Goal: Task Accomplishment & Management: Complete application form

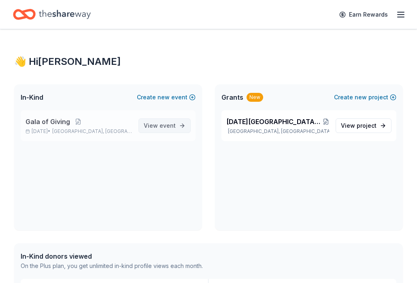
click at [172, 127] on span "event" at bounding box center [168, 125] width 16 height 7
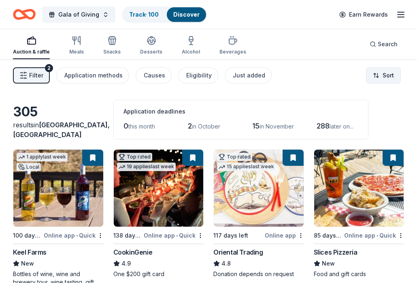
click at [378, 78] on html "Gala of Giving Track · 100 Discover Earn Rewards Auction & raffle Meals Snacks …" at bounding box center [208, 141] width 417 height 283
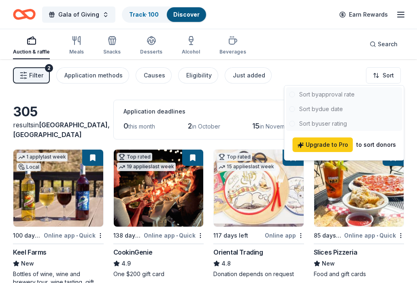
click at [378, 78] on html "Gala of Giving Track · 100 Discover Earn Rewards Auction & raffle Meals Snacks …" at bounding box center [208, 141] width 417 height 283
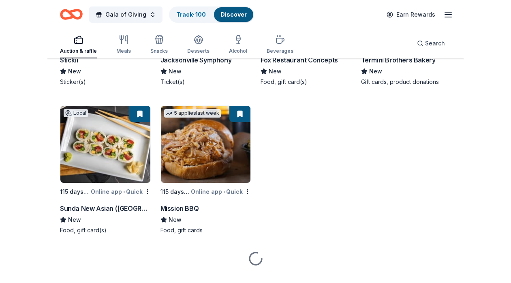
scroll to position [3471, 0]
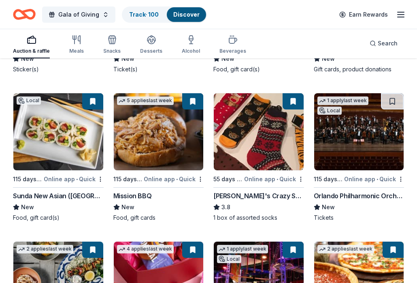
click at [337, 139] on img at bounding box center [359, 131] width 90 height 77
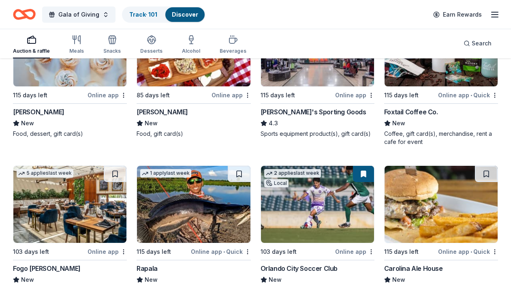
scroll to position [3991, 0]
click at [75, 190] on img at bounding box center [69, 204] width 113 height 77
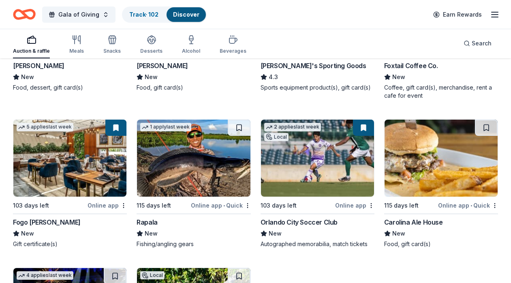
scroll to position [4041, 0]
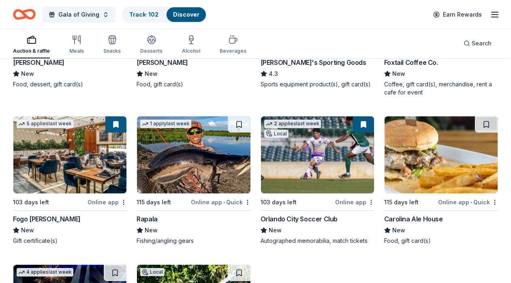
click at [203, 146] on img at bounding box center [193, 154] width 113 height 77
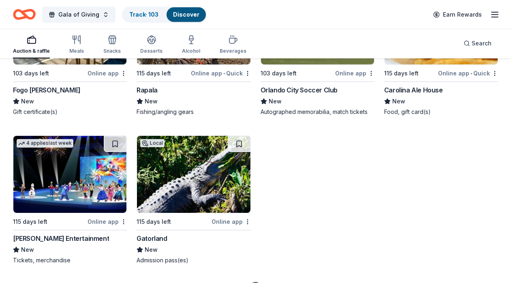
scroll to position [4193, 0]
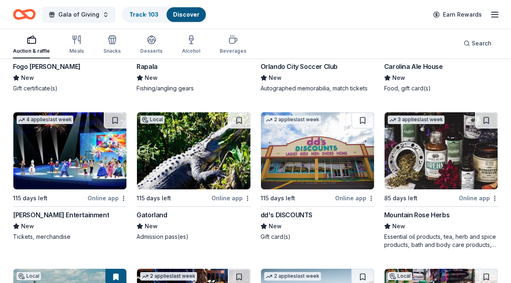
click at [84, 141] on img at bounding box center [69, 150] width 113 height 77
click at [112, 112] on button at bounding box center [115, 120] width 23 height 16
click at [200, 153] on img at bounding box center [193, 150] width 113 height 77
click at [199, 163] on img at bounding box center [193, 150] width 113 height 77
click at [236, 112] on button at bounding box center [239, 120] width 23 height 16
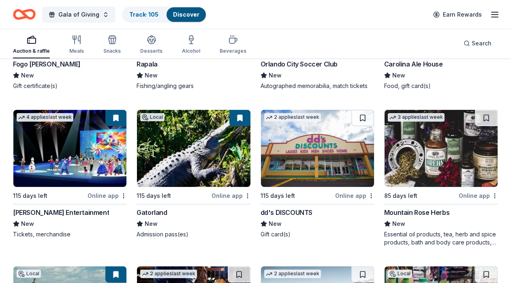
click at [417, 145] on img at bounding box center [440, 148] width 113 height 77
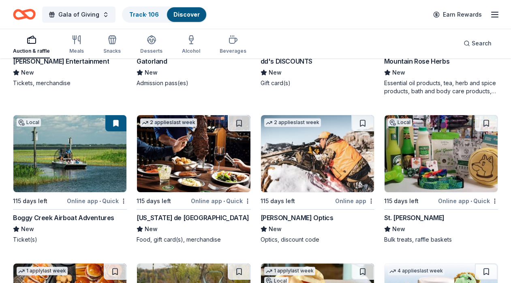
scroll to position [4363, 0]
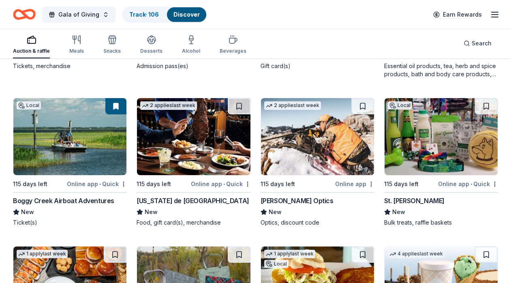
click at [183, 128] on img at bounding box center [193, 136] width 113 height 77
click at [408, 136] on img at bounding box center [440, 136] width 113 height 77
click at [417, 98] on button at bounding box center [486, 106] width 23 height 16
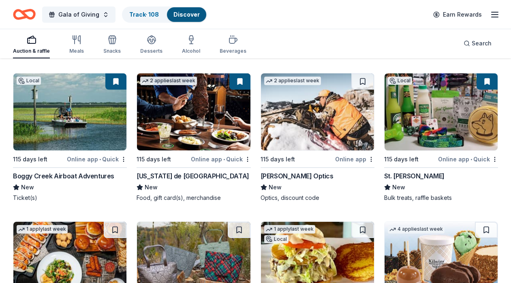
scroll to position [4520, 0]
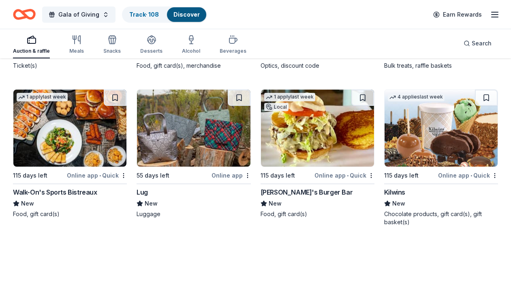
click at [72, 133] on img at bounding box center [69, 127] width 113 height 77
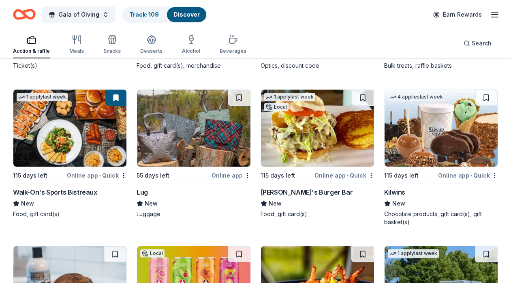
click at [186, 138] on img at bounding box center [193, 127] width 113 height 77
click at [320, 119] on img at bounding box center [317, 127] width 113 height 77
click at [417, 133] on img at bounding box center [440, 127] width 113 height 77
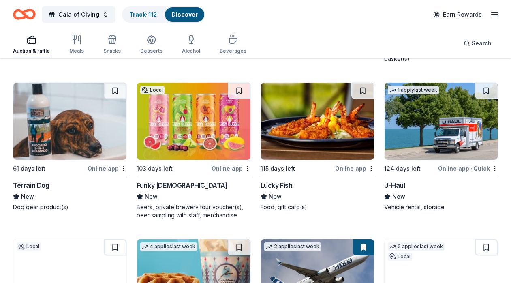
scroll to position [4669, 0]
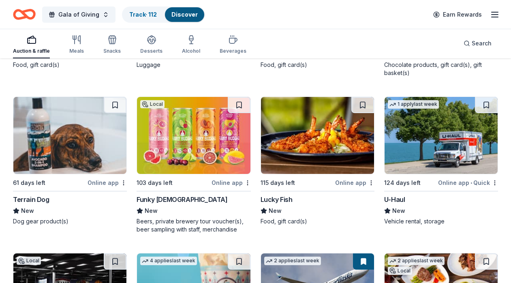
click at [64, 141] on img at bounding box center [69, 135] width 113 height 77
click at [185, 136] on img at bounding box center [193, 135] width 113 height 77
click at [296, 119] on img at bounding box center [317, 135] width 113 height 77
click at [411, 136] on img at bounding box center [440, 135] width 113 height 77
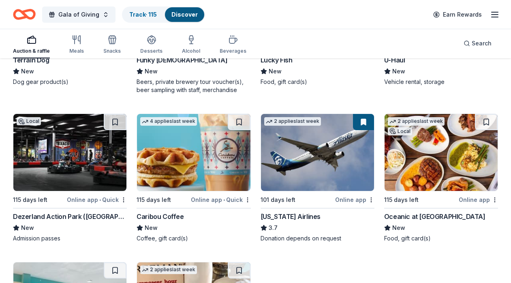
scroll to position [4821, 0]
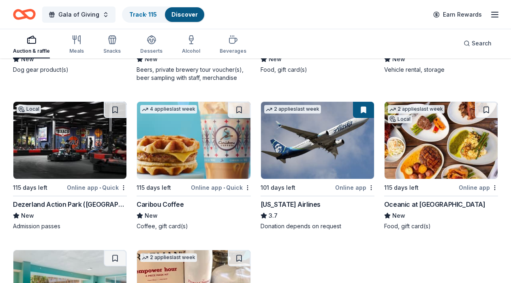
click at [165, 155] on img at bounding box center [193, 140] width 113 height 77
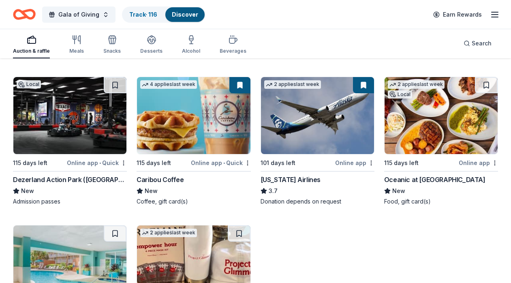
scroll to position [4846, 0]
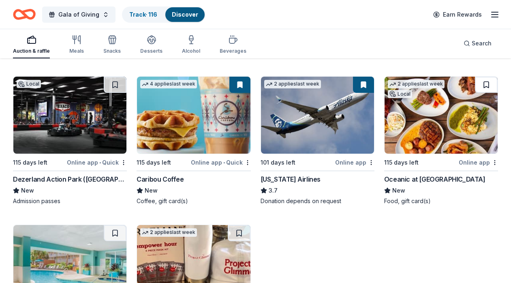
click at [417, 77] on button at bounding box center [486, 85] width 23 height 16
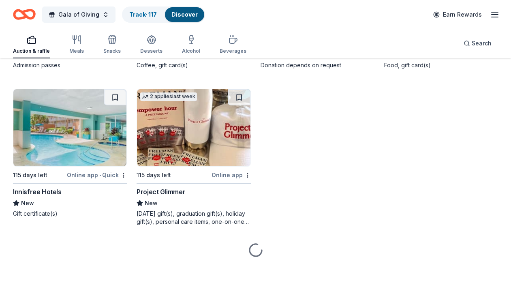
scroll to position [4981, 0]
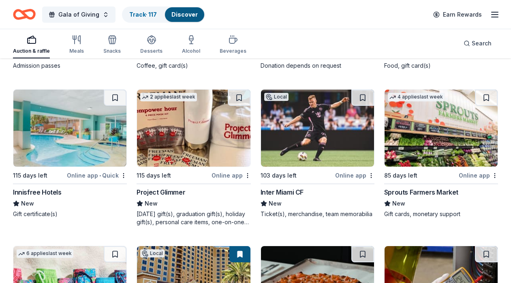
click at [77, 132] on img at bounding box center [69, 127] width 113 height 77
click at [198, 147] on img at bounding box center [193, 127] width 113 height 77
click at [417, 96] on img at bounding box center [440, 127] width 113 height 77
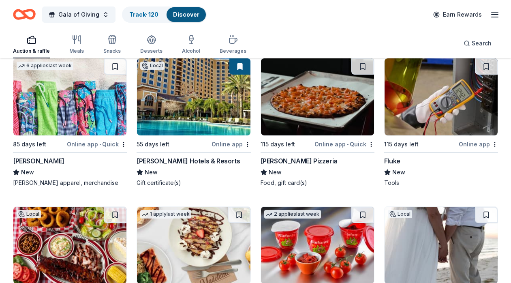
scroll to position [5087, 0]
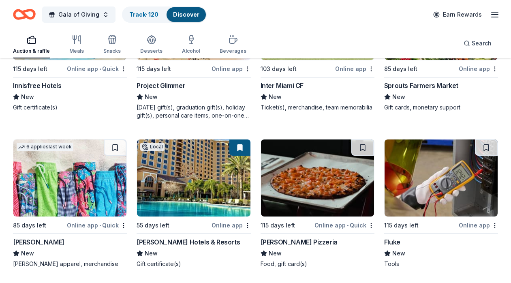
click at [48, 173] on img at bounding box center [69, 177] width 113 height 77
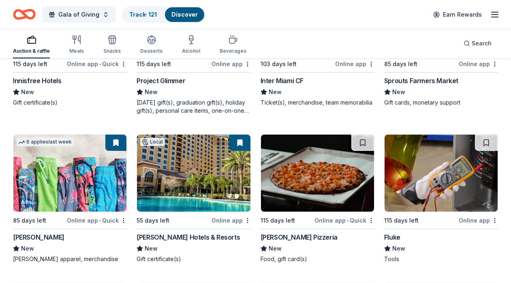
scroll to position [5095, 0]
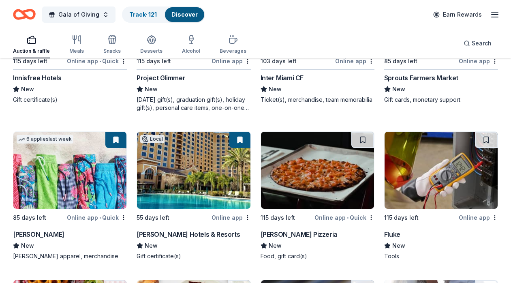
click at [312, 163] on img at bounding box center [317, 170] width 113 height 77
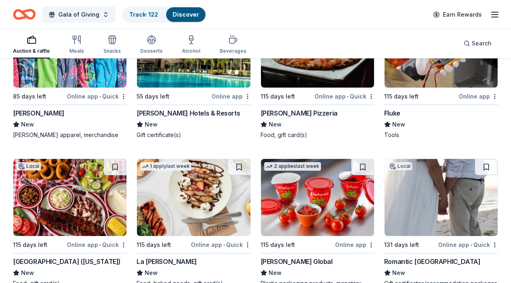
scroll to position [5265, 0]
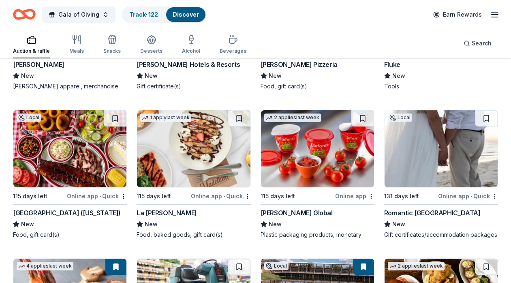
click at [77, 143] on img at bounding box center [69, 148] width 113 height 77
click at [206, 132] on img at bounding box center [193, 148] width 113 height 77
click at [417, 152] on img at bounding box center [440, 148] width 113 height 77
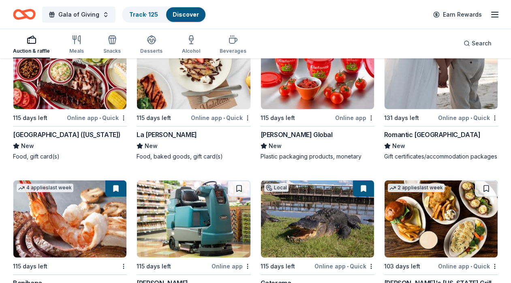
scroll to position [5394, 0]
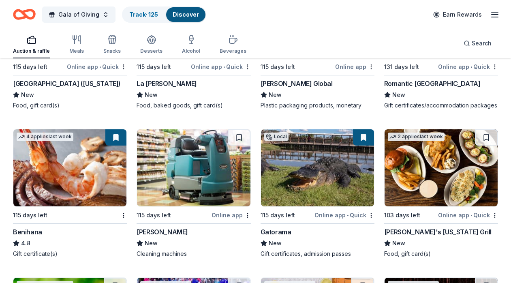
click at [417, 156] on img at bounding box center [440, 167] width 113 height 77
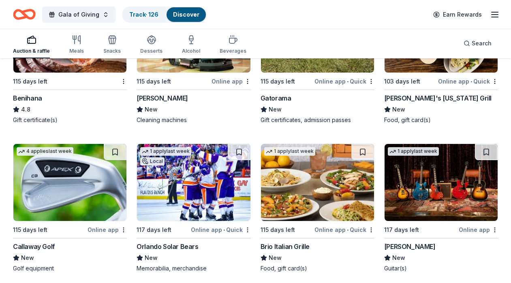
scroll to position [5549, 0]
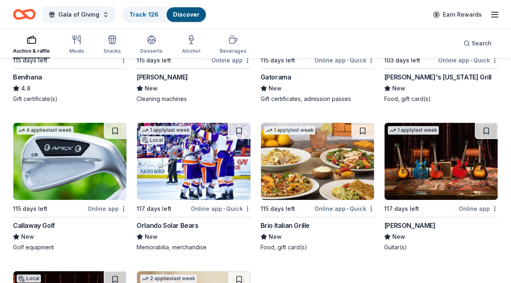
click at [63, 159] on img at bounding box center [69, 161] width 113 height 77
click at [228, 138] on img at bounding box center [193, 161] width 113 height 77
click at [296, 183] on img at bounding box center [317, 161] width 113 height 77
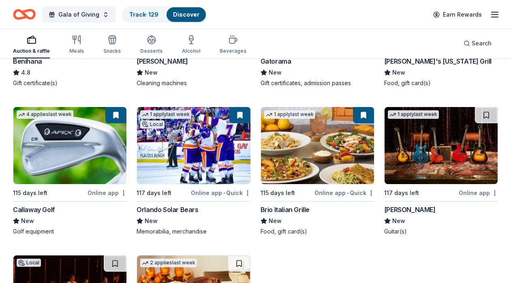
scroll to position [5570, 0]
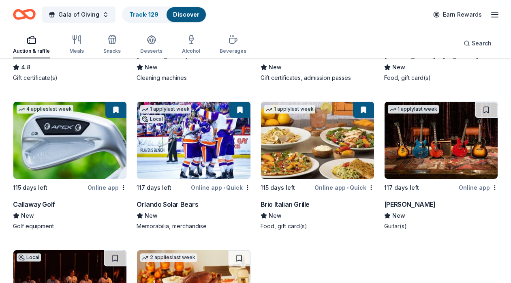
click at [417, 121] on img at bounding box center [440, 140] width 113 height 77
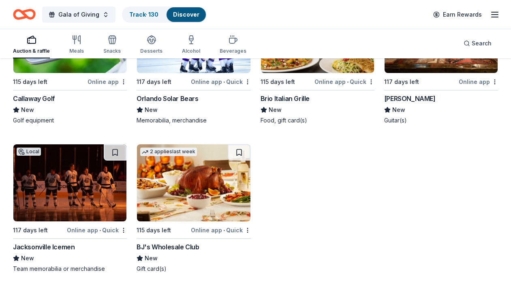
scroll to position [5715, 0]
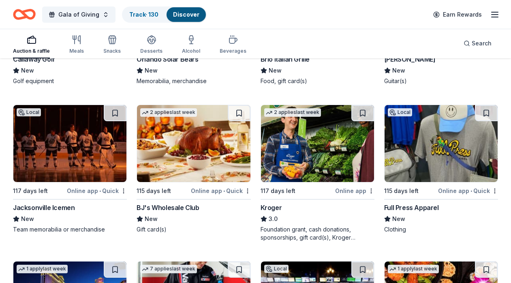
click at [165, 144] on img at bounding box center [193, 143] width 113 height 77
click at [115, 105] on button at bounding box center [115, 113] width 23 height 16
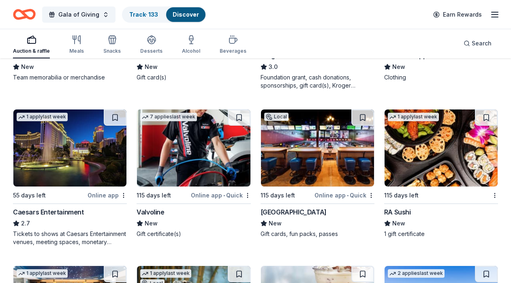
scroll to position [5867, 0]
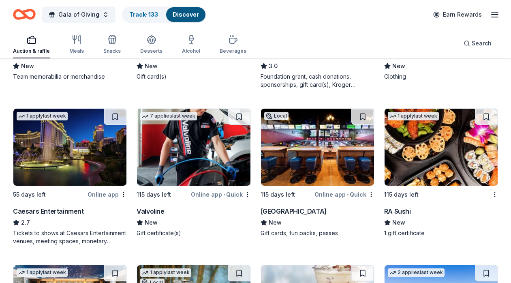
click at [66, 161] on img at bounding box center [69, 147] width 113 height 77
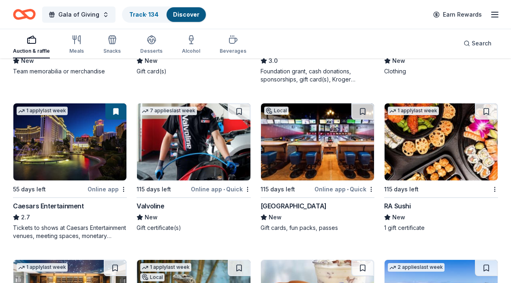
scroll to position [5875, 0]
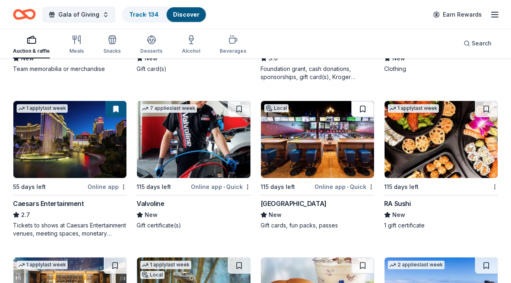
click at [362, 101] on button at bounding box center [362, 109] width 23 height 16
click at [417, 136] on img at bounding box center [440, 139] width 113 height 77
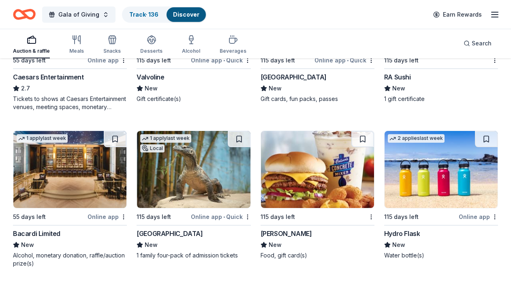
scroll to position [6004, 0]
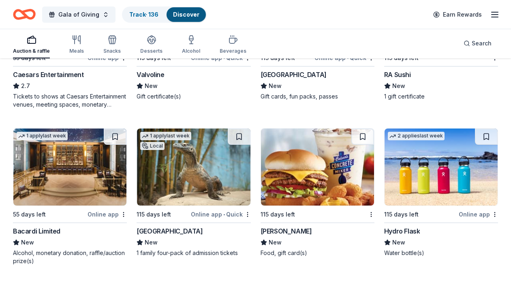
click at [62, 148] on img at bounding box center [69, 166] width 113 height 77
click at [300, 170] on img at bounding box center [317, 166] width 113 height 77
click at [233, 131] on button at bounding box center [239, 136] width 23 height 16
click at [362, 132] on button at bounding box center [362, 136] width 23 height 16
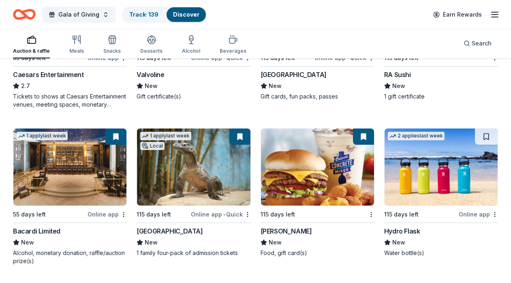
click at [417, 166] on img at bounding box center [440, 166] width 113 height 77
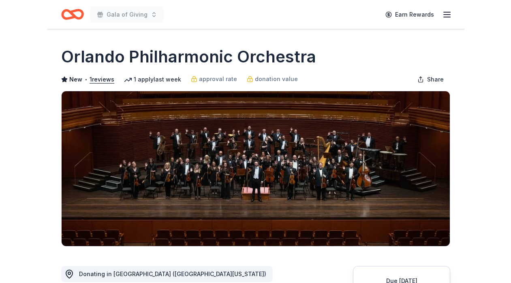
scroll to position [85, 0]
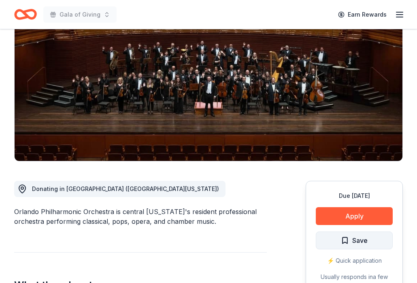
click at [341, 239] on button "Save" at bounding box center [354, 240] width 77 height 18
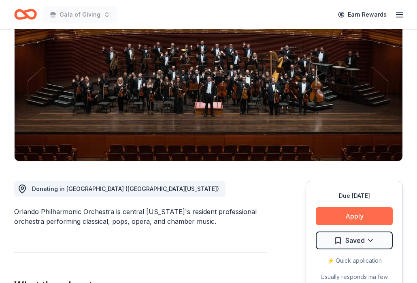
click at [342, 215] on button "Apply" at bounding box center [354, 216] width 77 height 18
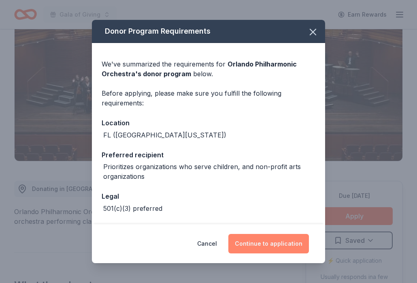
click at [271, 247] on button "Continue to application" at bounding box center [268, 243] width 81 height 19
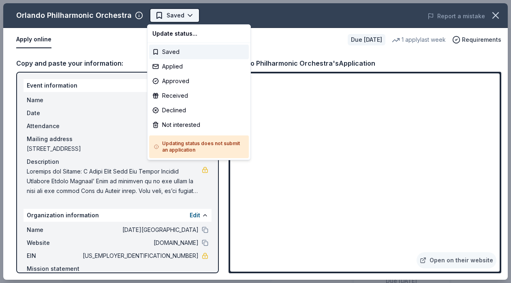
click at [175, 18] on html "Gala of Giving Earn Rewards Due in 115 days Share Orlando Philharmonic Orchestr…" at bounding box center [255, 141] width 511 height 283
click at [166, 70] on div "Applied" at bounding box center [199, 66] width 100 height 15
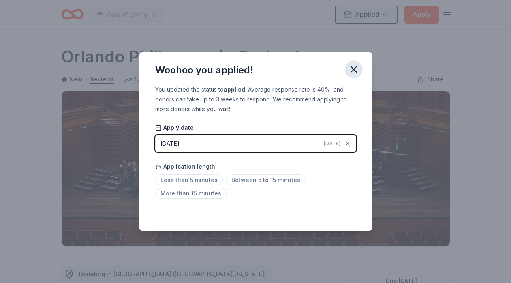
click at [355, 68] on icon "button" at bounding box center [354, 69] width 6 height 6
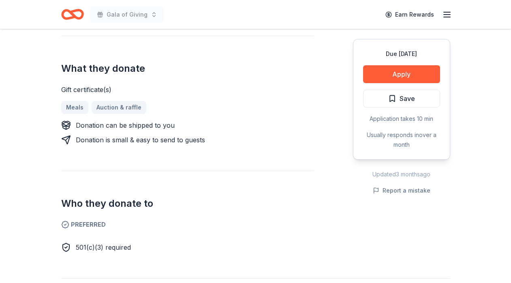
scroll to position [337, 0]
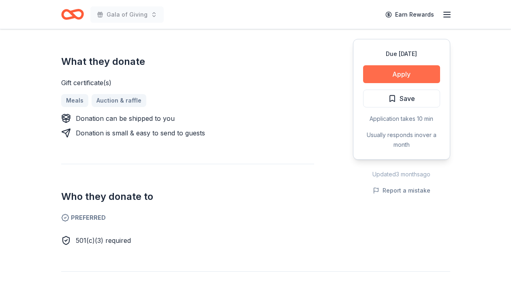
click at [380, 65] on button "Apply" at bounding box center [401, 74] width 77 height 18
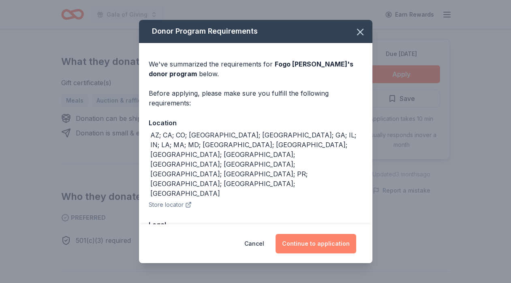
click at [299, 247] on button "Continue to application" at bounding box center [315, 243] width 81 height 19
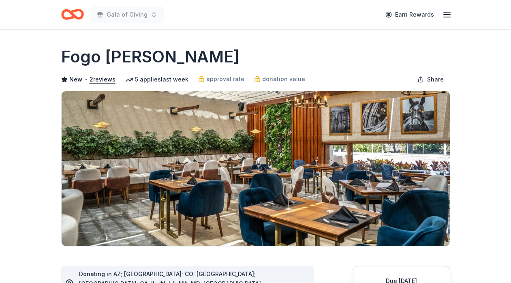
scroll to position [337, 0]
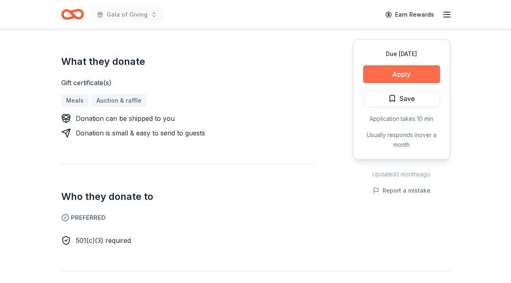
click at [394, 75] on button "Apply" at bounding box center [401, 74] width 77 height 18
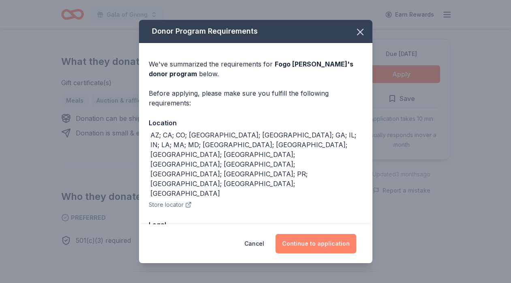
click at [307, 244] on button "Continue to application" at bounding box center [315, 243] width 81 height 19
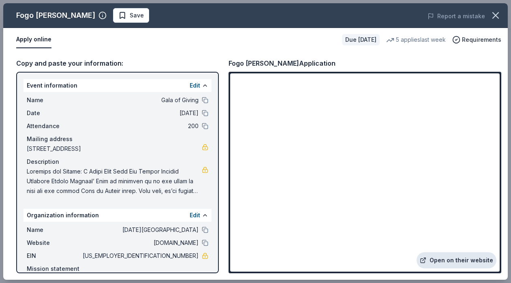
click at [453, 263] on link "Open on their website" at bounding box center [456, 260] width 80 height 16
click at [130, 18] on span "Save" at bounding box center [137, 16] width 14 height 10
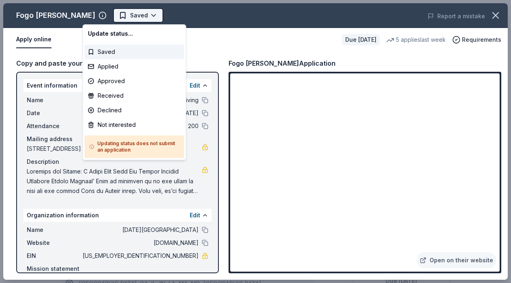
click at [124, 15] on body "Gala of Giving Earn Rewards Due in 103 days Share Fogo de Chao New • 2 reviews …" at bounding box center [255, 141] width 511 height 283
click at [110, 67] on div "Applied" at bounding box center [135, 66] width 100 height 15
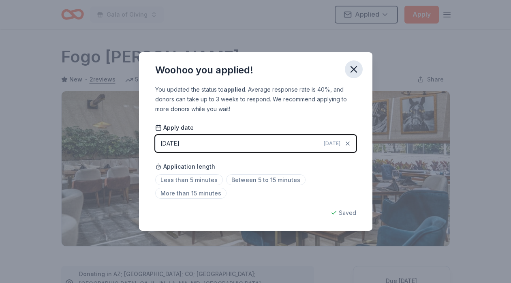
click at [349, 68] on icon "button" at bounding box center [353, 69] width 11 height 11
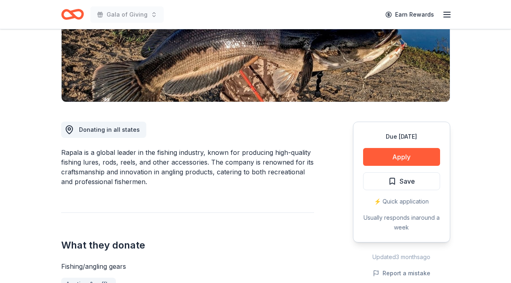
scroll to position [251, 0]
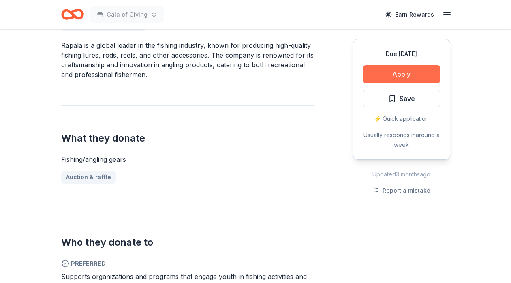
click at [384, 78] on button "Apply" at bounding box center [401, 74] width 77 height 18
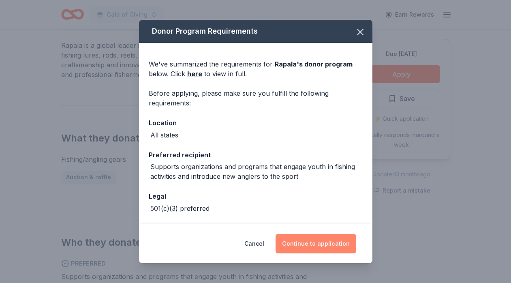
click at [291, 242] on button "Continue to application" at bounding box center [315, 243] width 81 height 19
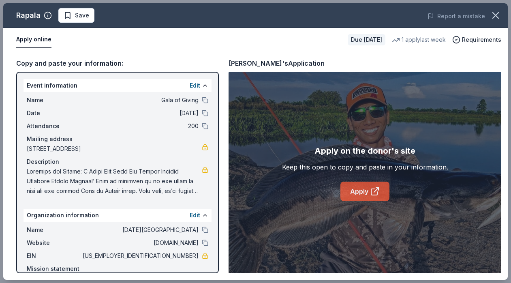
click at [370, 194] on icon at bounding box center [375, 191] width 10 height 10
click at [78, 19] on span "Save" at bounding box center [82, 16] width 14 height 10
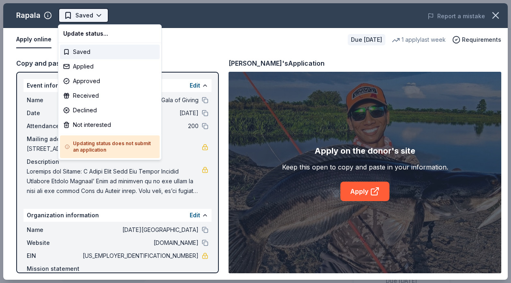
click at [102, 15] on body "Gala of Giving Earn Rewards Due [DATE] Share Rapala New 1 apply last week appro…" at bounding box center [255, 141] width 511 height 283
click at [90, 68] on div "Applied" at bounding box center [110, 66] width 100 height 15
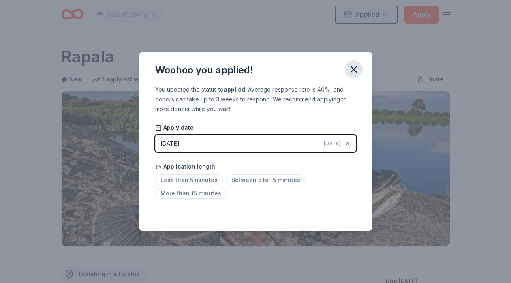
click at [357, 69] on icon "button" at bounding box center [353, 69] width 11 height 11
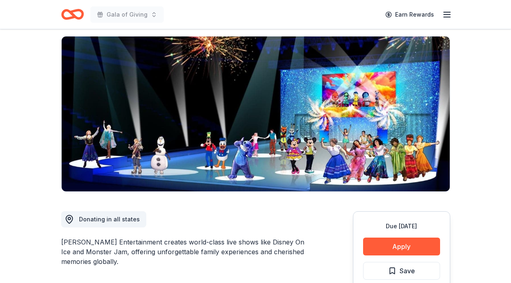
scroll to position [153, 0]
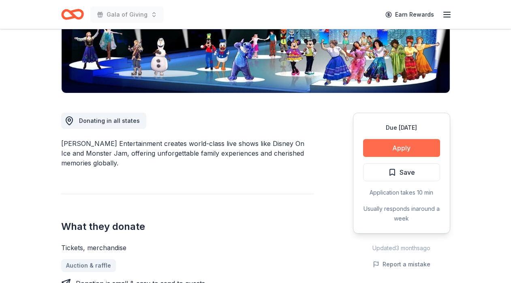
click at [388, 145] on button "Apply" at bounding box center [401, 148] width 77 height 18
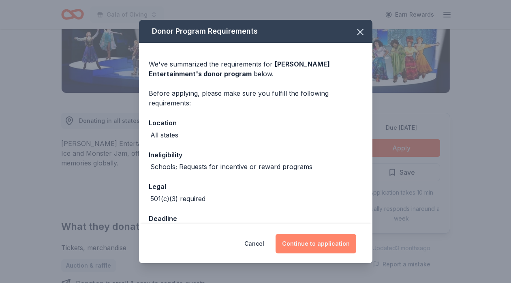
click at [297, 240] on button "Continue to application" at bounding box center [315, 243] width 81 height 19
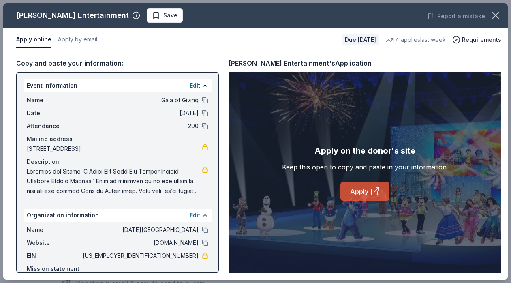
click at [345, 195] on link "Apply" at bounding box center [364, 190] width 49 height 19
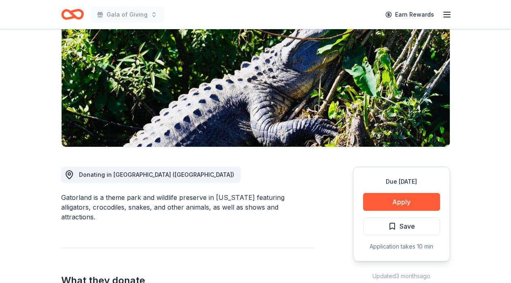
scroll to position [197, 0]
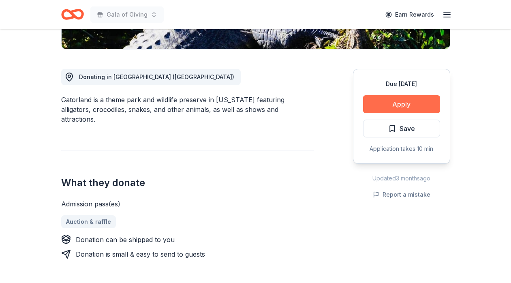
click at [388, 104] on button "Apply" at bounding box center [401, 104] width 77 height 18
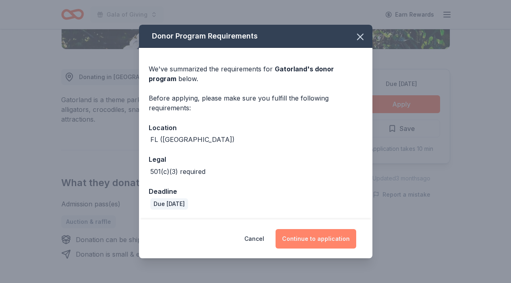
click at [307, 243] on button "Continue to application" at bounding box center [315, 238] width 81 height 19
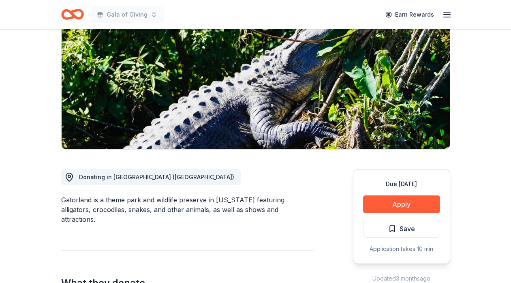
scroll to position [168, 0]
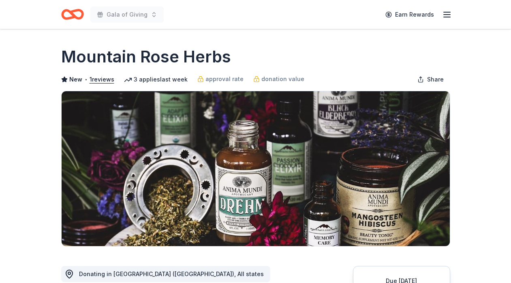
scroll to position [162, 0]
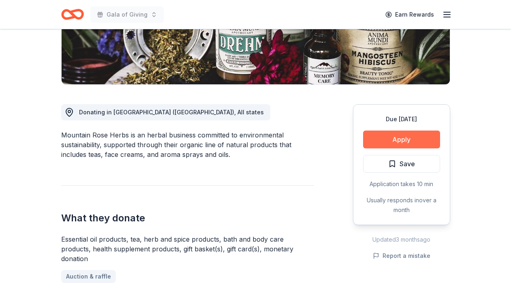
click at [403, 136] on button "Apply" at bounding box center [401, 139] width 77 height 18
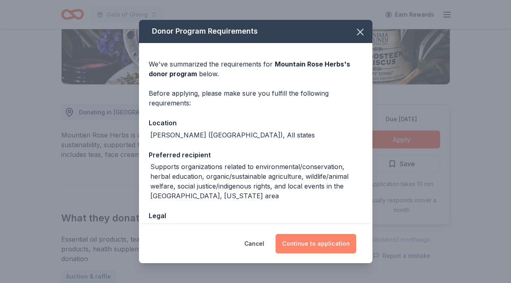
click at [300, 243] on button "Continue to application" at bounding box center [315, 243] width 81 height 19
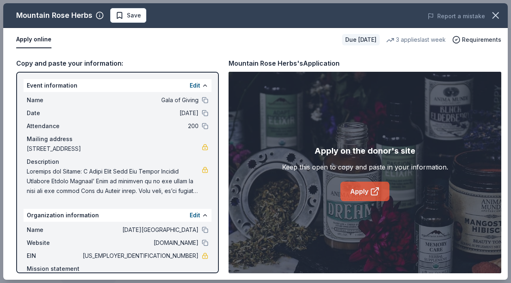
click at [360, 193] on link "Apply" at bounding box center [364, 190] width 49 height 19
click at [132, 19] on span "Save" at bounding box center [134, 16] width 14 height 10
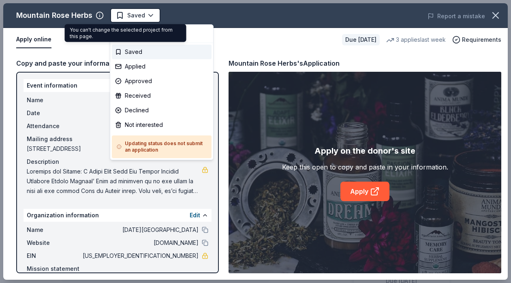
scroll to position [0, 0]
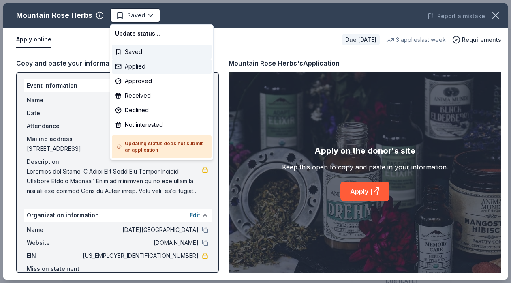
click at [141, 67] on div "Applied" at bounding box center [162, 66] width 100 height 15
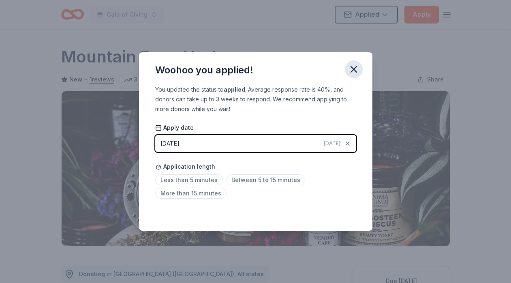
click at [356, 66] on icon "button" at bounding box center [353, 69] width 11 height 11
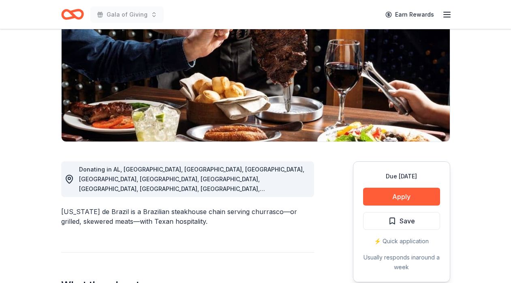
scroll to position [220, 0]
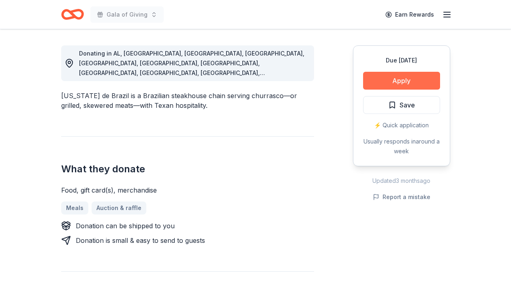
click at [376, 85] on button "Apply" at bounding box center [401, 81] width 77 height 18
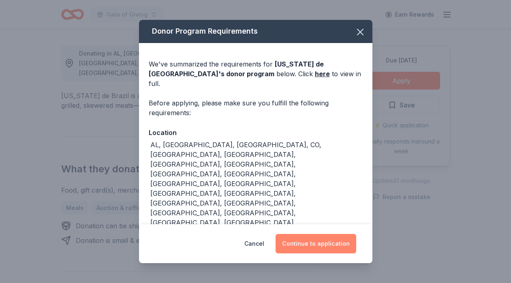
click at [300, 234] on button "Continue to application" at bounding box center [315, 243] width 81 height 19
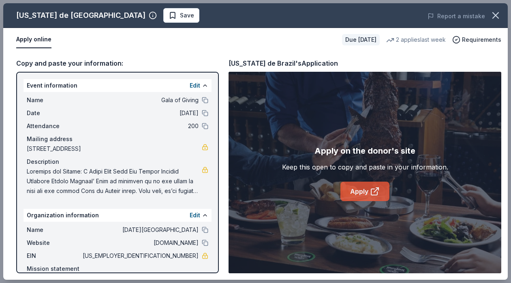
click at [353, 194] on link "Apply" at bounding box center [364, 190] width 49 height 19
click at [180, 13] on span "Save" at bounding box center [187, 16] width 14 height 10
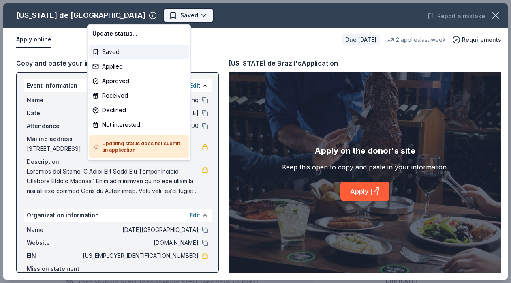
click at [124, 16] on body "Gala of Giving Earn Rewards Due [DATE] Share [US_STATE][GEOGRAPHIC_DATA] New • …" at bounding box center [255, 141] width 511 height 283
click at [129, 66] on div "Applied" at bounding box center [139, 66] width 100 height 15
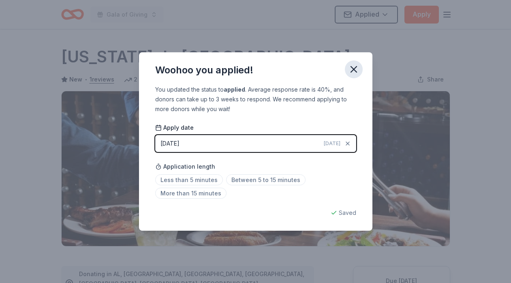
click at [354, 69] on icon "button" at bounding box center [353, 69] width 11 height 11
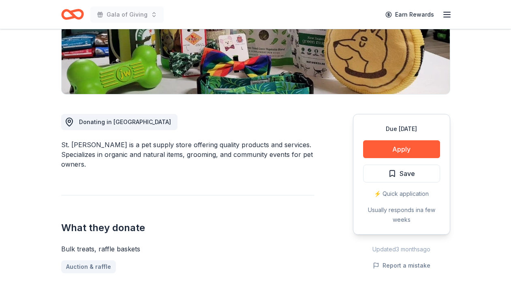
scroll to position [213, 0]
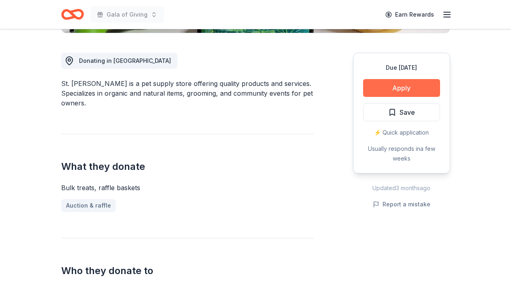
click at [385, 89] on button "Apply" at bounding box center [401, 88] width 77 height 18
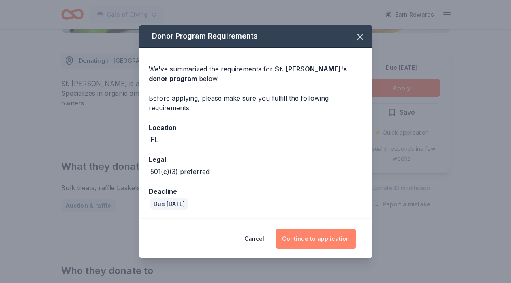
click at [309, 236] on button "Continue to application" at bounding box center [315, 238] width 81 height 19
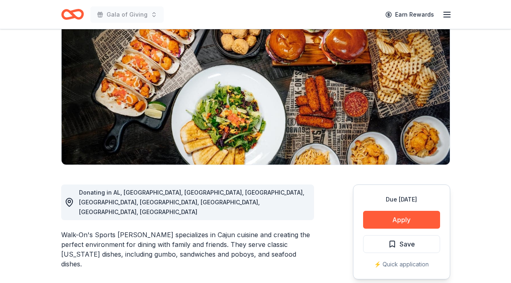
scroll to position [151, 0]
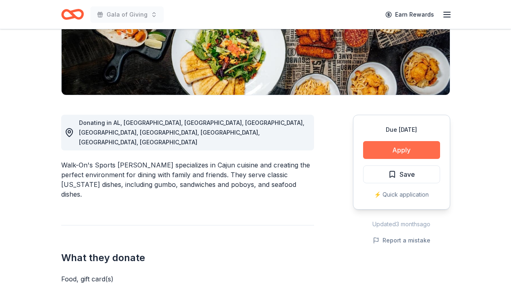
click at [398, 146] on button "Apply" at bounding box center [401, 150] width 77 height 18
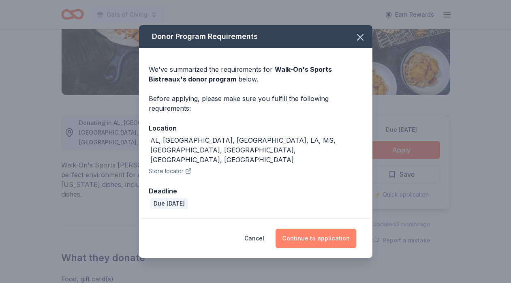
click at [312, 229] on button "Continue to application" at bounding box center [315, 237] width 81 height 19
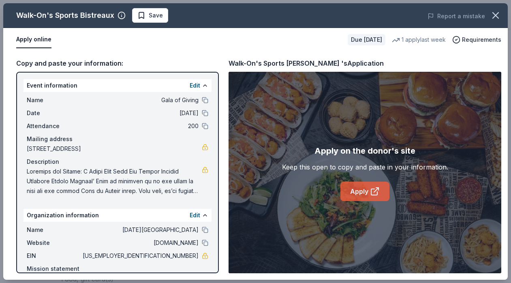
click at [364, 189] on link "Apply" at bounding box center [364, 190] width 49 height 19
click at [150, 20] on button "Save" at bounding box center [150, 15] width 36 height 15
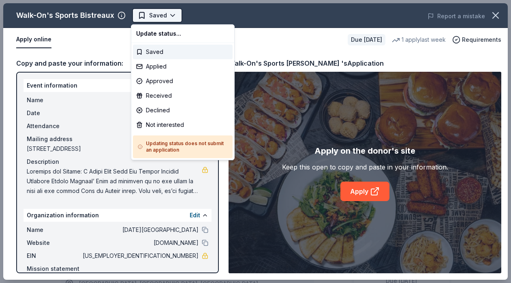
click at [171, 19] on html "Gala of Giving Earn Rewards Due in 115 days Share Walk-On's Sports Bistreaux Ne…" at bounding box center [255, 141] width 511 height 283
click at [147, 68] on div "Applied" at bounding box center [183, 66] width 100 height 15
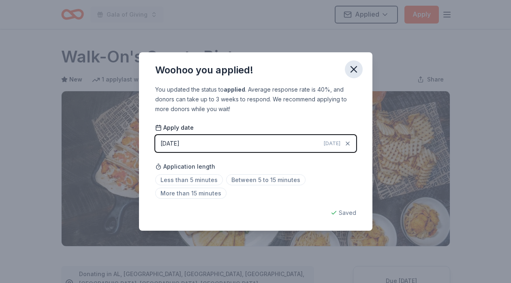
click at [357, 67] on icon "button" at bounding box center [353, 69] width 11 height 11
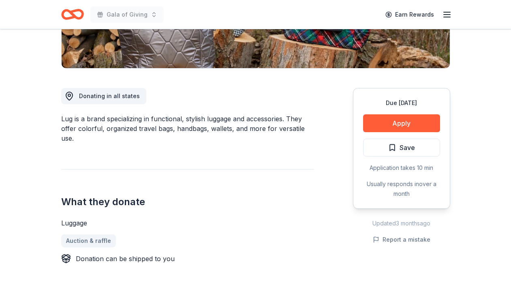
scroll to position [221, 0]
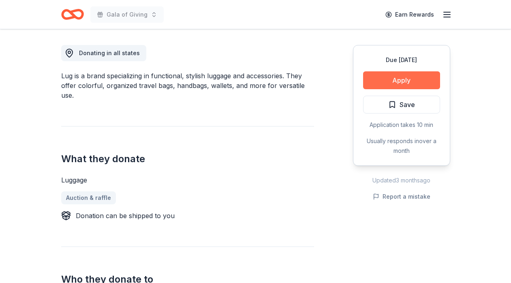
click at [370, 81] on button "Apply" at bounding box center [401, 80] width 77 height 18
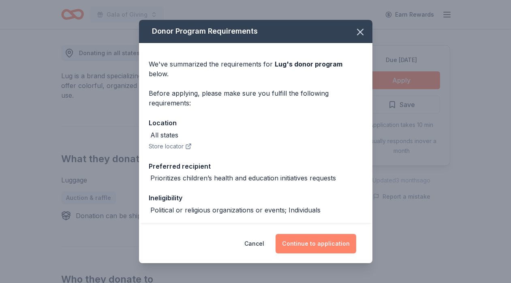
click at [307, 244] on button "Continue to application" at bounding box center [315, 243] width 81 height 19
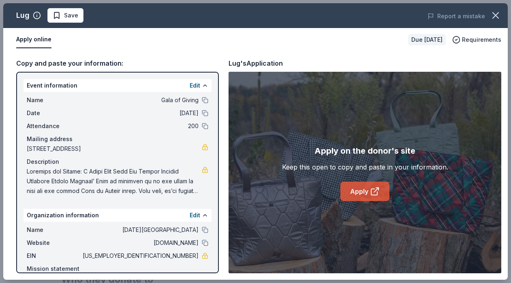
click at [371, 193] on icon at bounding box center [374, 192] width 6 height 6
click at [79, 15] on button "Save" at bounding box center [65, 15] width 36 height 15
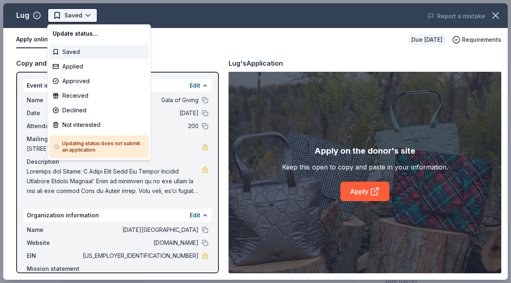
scroll to position [0, 0]
click at [73, 66] on div "Applied" at bounding box center [99, 66] width 100 height 15
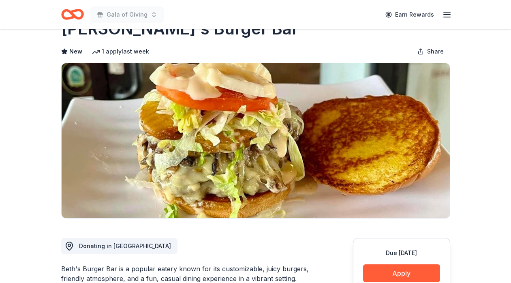
scroll to position [13, 0]
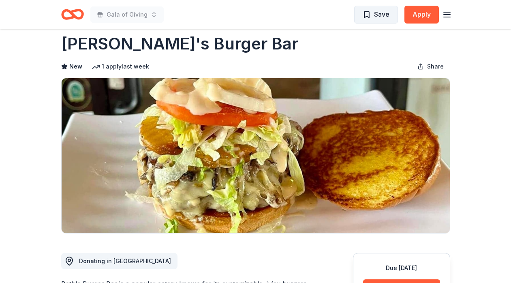
click at [370, 17] on span "Save" at bounding box center [375, 14] width 27 height 11
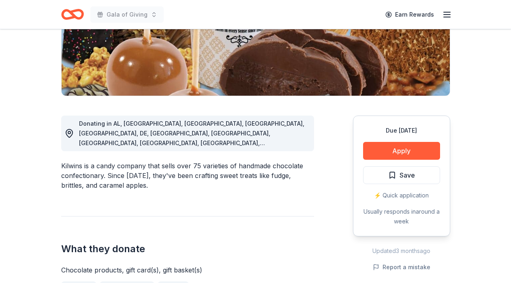
scroll to position [189, 0]
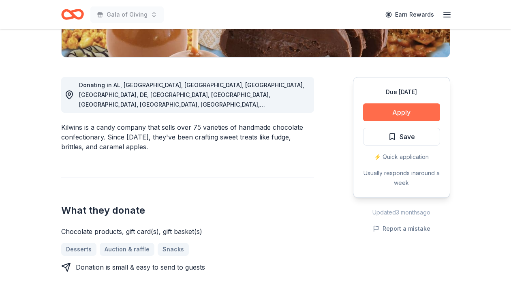
click at [418, 107] on button "Apply" at bounding box center [401, 112] width 77 height 18
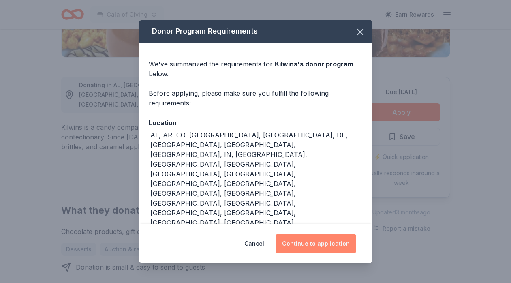
click at [316, 234] on button "Continue to application" at bounding box center [315, 243] width 81 height 19
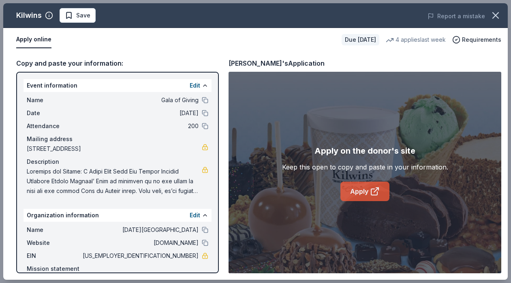
click at [353, 194] on link "Apply" at bounding box center [364, 190] width 49 height 19
click at [76, 17] on span "Save" at bounding box center [83, 16] width 14 height 10
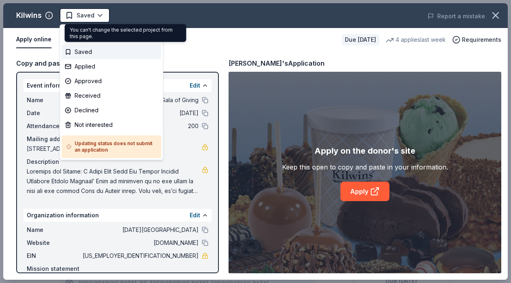
scroll to position [0, 0]
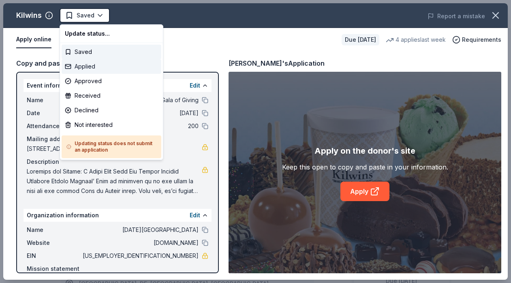
click at [88, 63] on div "Applied" at bounding box center [112, 66] width 100 height 15
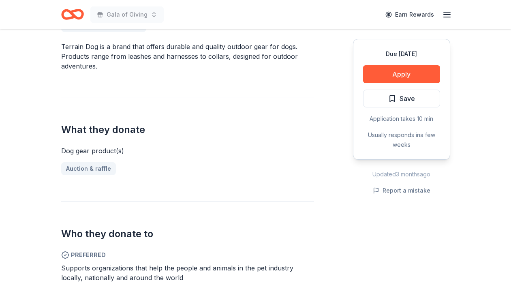
scroll to position [249, 0]
click at [389, 71] on button "Apply" at bounding box center [401, 74] width 77 height 18
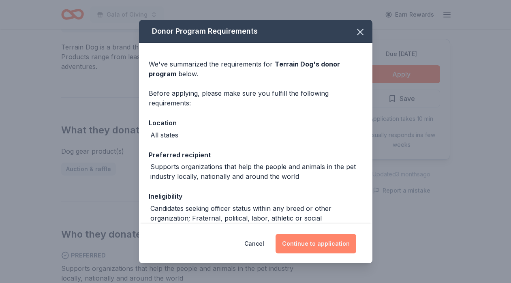
click at [303, 240] on button "Continue to application" at bounding box center [315, 243] width 81 height 19
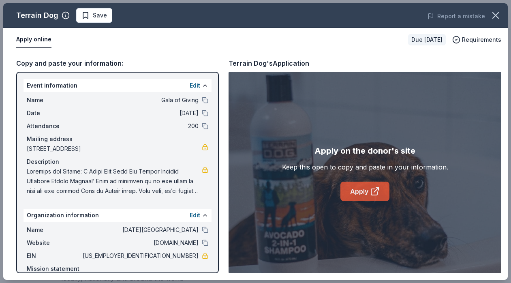
click at [360, 183] on link "Apply" at bounding box center [364, 190] width 49 height 19
click at [96, 17] on span "Save" at bounding box center [100, 16] width 14 height 10
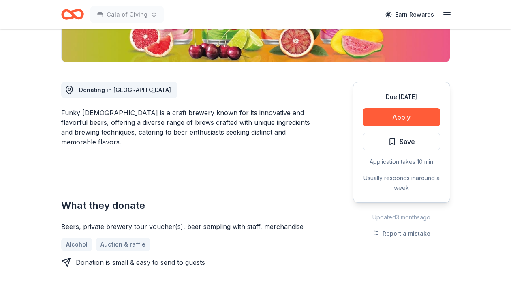
scroll to position [190, 0]
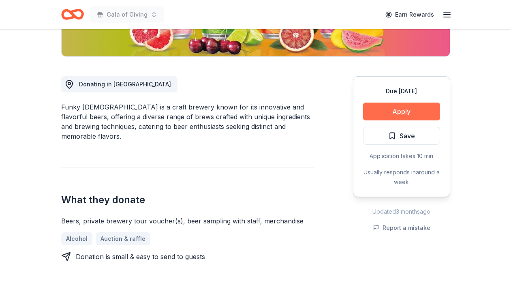
click at [400, 115] on button "Apply" at bounding box center [401, 111] width 77 height 18
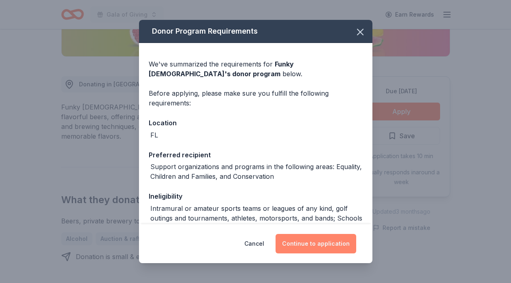
click at [310, 243] on button "Continue to application" at bounding box center [315, 243] width 81 height 19
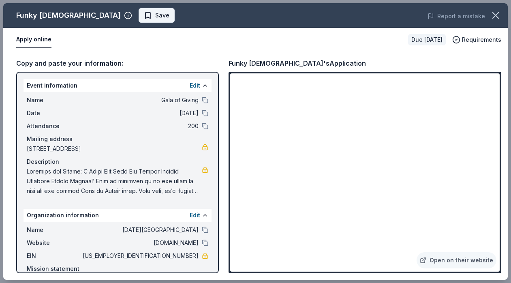
click at [138, 21] on button "Save" at bounding box center [156, 15] width 36 height 15
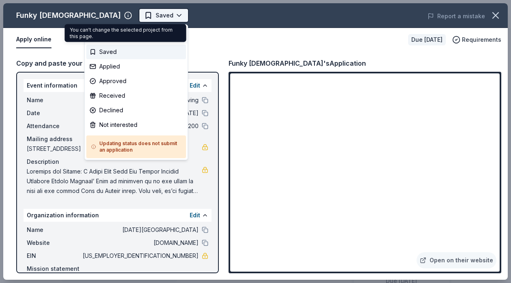
scroll to position [0, 0]
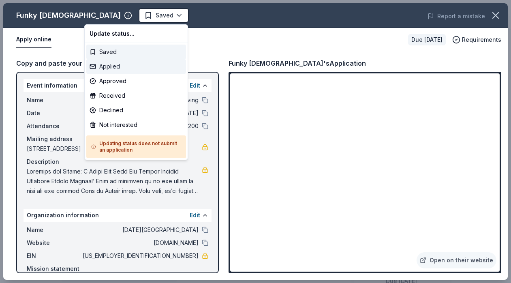
click at [120, 70] on div "Applied" at bounding box center [136, 66] width 100 height 15
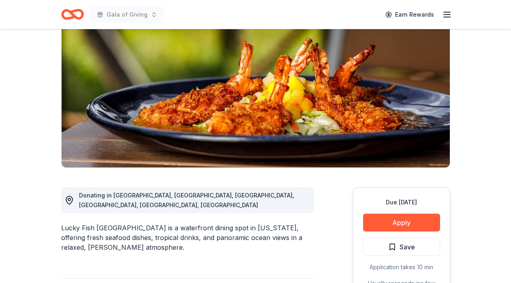
scroll to position [85, 0]
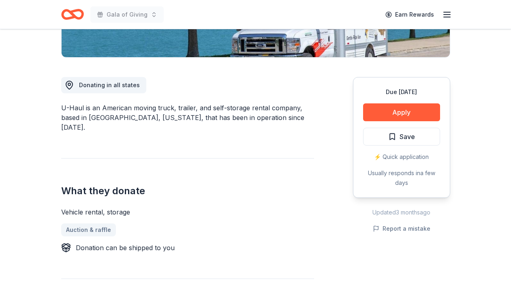
scroll to position [228, 0]
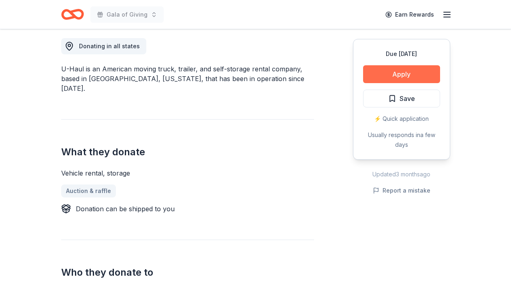
click at [413, 66] on button "Apply" at bounding box center [401, 74] width 77 height 18
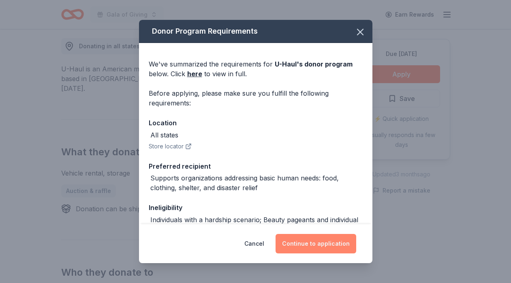
click at [308, 242] on button "Continue to application" at bounding box center [315, 243] width 81 height 19
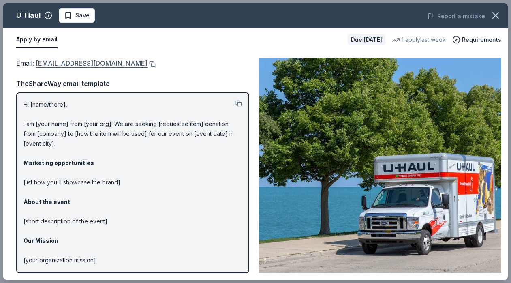
drag, startPoint x: 106, startPoint y: 64, endPoint x: 75, endPoint y: 63, distance: 30.8
click at [75, 64] on div "Email : [EMAIL_ADDRESS][DOMAIN_NAME]" at bounding box center [132, 63] width 233 height 11
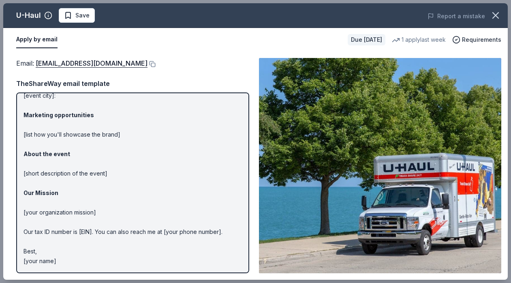
scroll to position [47, 0]
click at [68, 16] on span "Save" at bounding box center [77, 16] width 26 height 10
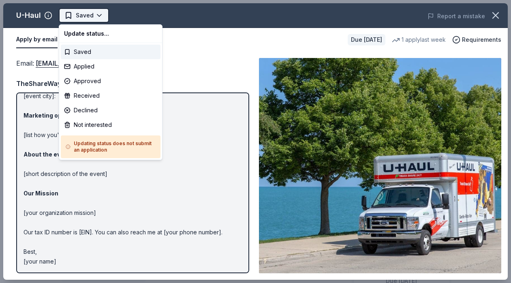
click at [99, 17] on body "Gala of Giving Earn Rewards Due [DATE] Share U-Haul New • 2 reviews 1 apply las…" at bounding box center [255, 141] width 511 height 283
click at [90, 62] on div "Applied" at bounding box center [111, 66] width 100 height 15
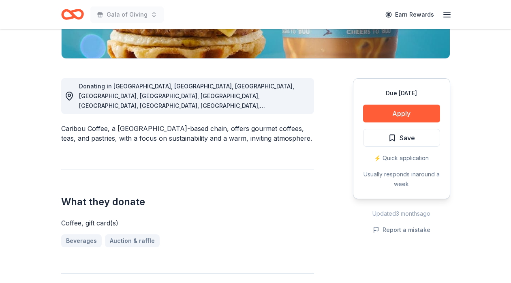
scroll to position [194, 0]
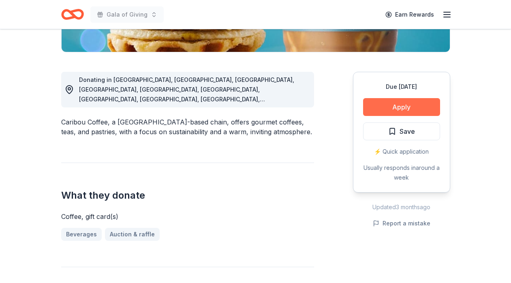
click at [388, 104] on button "Apply" at bounding box center [401, 107] width 77 height 18
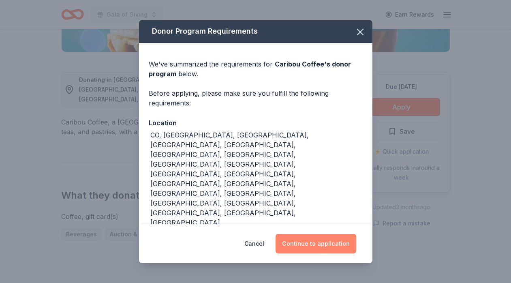
click at [315, 243] on button "Continue to application" at bounding box center [315, 243] width 81 height 19
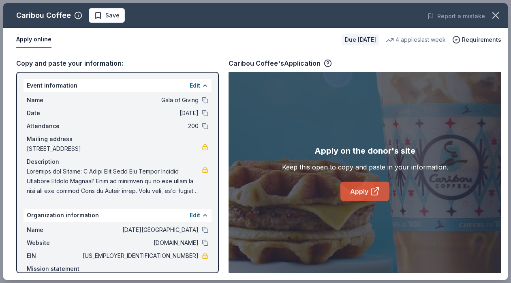
click at [368, 192] on link "Apply" at bounding box center [364, 190] width 49 height 19
click at [113, 12] on span "Save" at bounding box center [112, 16] width 14 height 10
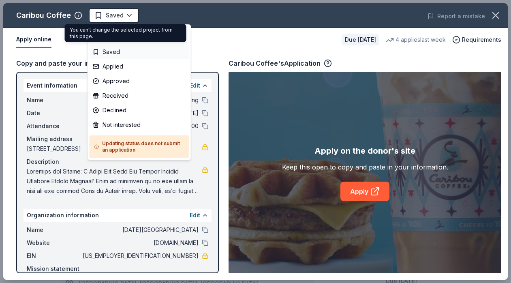
scroll to position [0, 0]
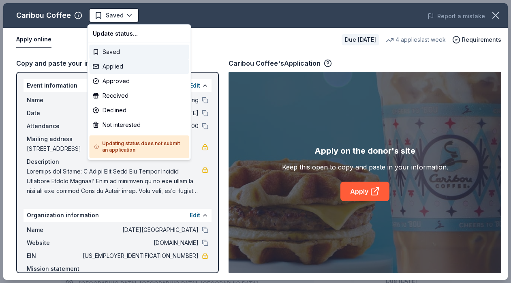
click at [116, 64] on div "Applied" at bounding box center [139, 66] width 100 height 15
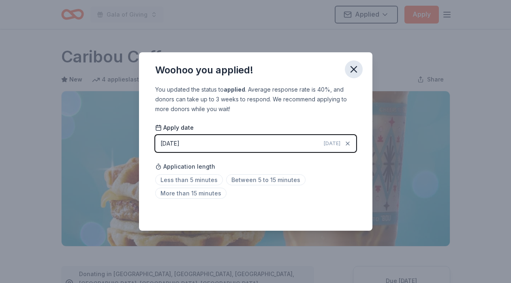
click at [355, 66] on icon "button" at bounding box center [353, 69] width 11 height 11
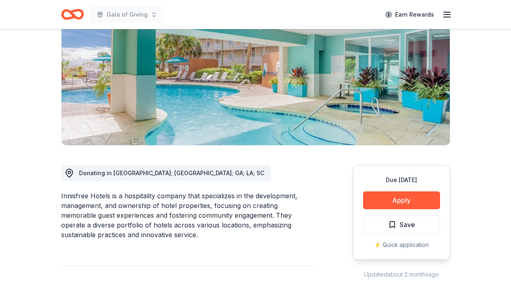
scroll to position [111, 0]
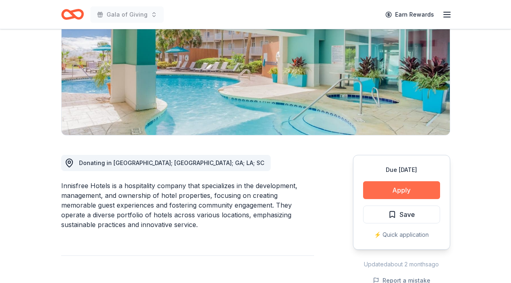
click at [398, 194] on button "Apply" at bounding box center [401, 190] width 77 height 18
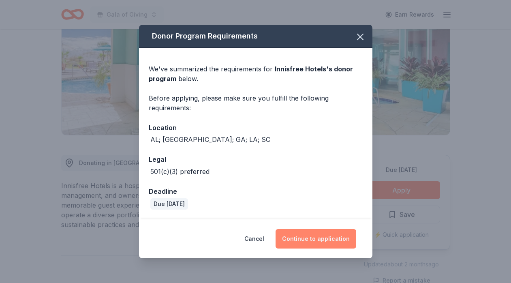
click at [306, 238] on button "Continue to application" at bounding box center [315, 238] width 81 height 19
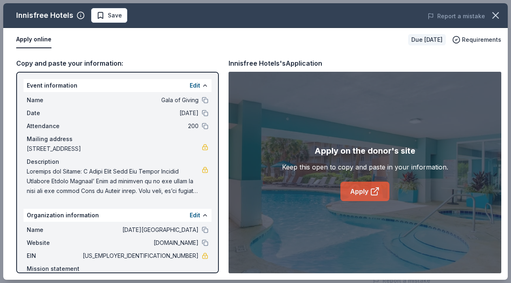
click at [370, 196] on link "Apply" at bounding box center [364, 190] width 49 height 19
click at [100, 15] on span "Save" at bounding box center [109, 16] width 26 height 10
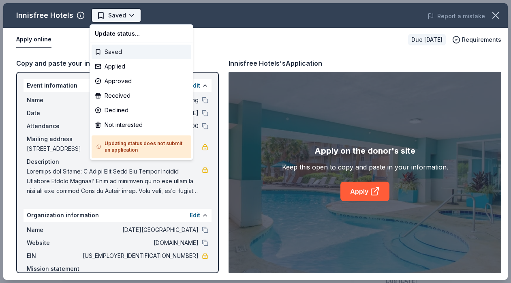
click at [134, 13] on body "Gala of Giving Earn Rewards Due in 115 days Share Innisfree Hotels New approval…" at bounding box center [255, 141] width 511 height 283
click at [117, 68] on div "Applied" at bounding box center [142, 66] width 100 height 15
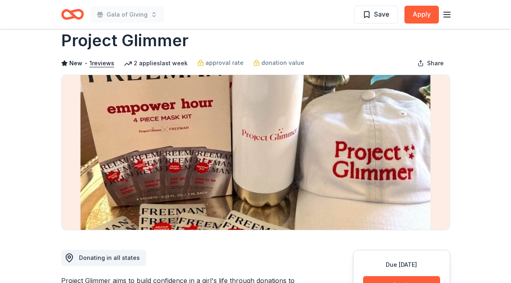
scroll to position [1, 0]
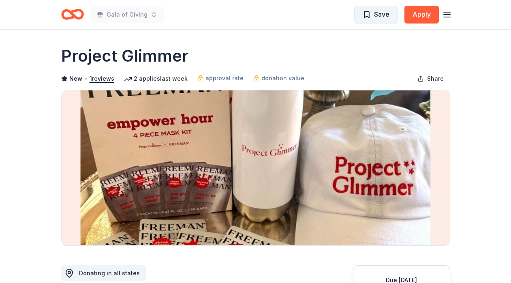
click at [367, 17] on span "Save" at bounding box center [375, 14] width 27 height 11
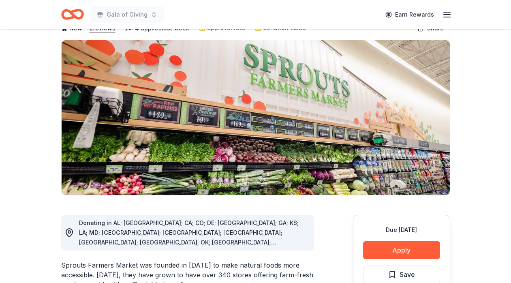
scroll to position [63, 0]
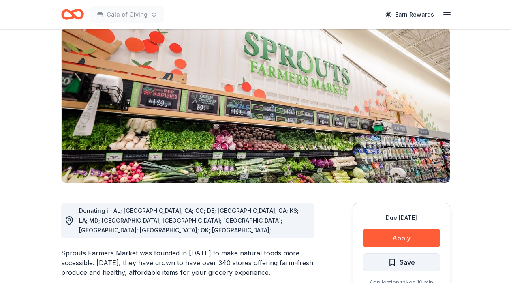
click at [397, 260] on span "Save" at bounding box center [401, 262] width 27 height 11
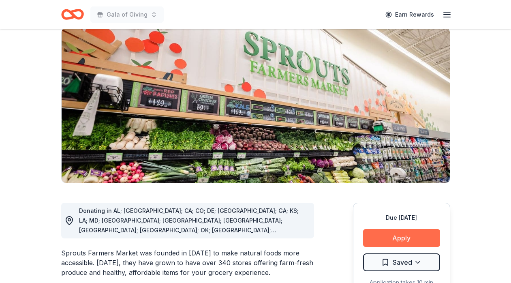
click at [388, 236] on button "Apply" at bounding box center [401, 238] width 77 height 18
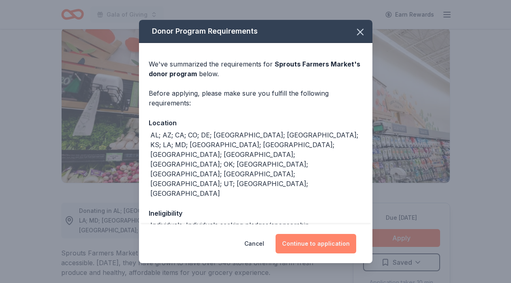
click at [294, 249] on button "Continue to application" at bounding box center [315, 243] width 81 height 19
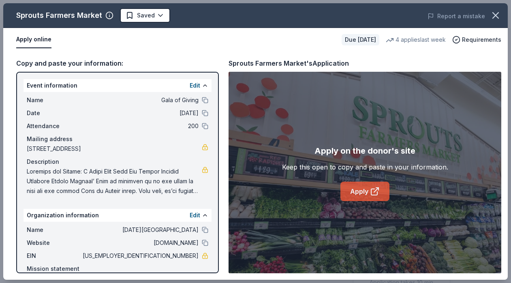
click at [360, 192] on link "Apply" at bounding box center [364, 190] width 49 height 19
click at [160, 19] on body "Gala of Giving Earn Rewards Due [DATE] Share Sprouts Farmers Market New • 2 rev…" at bounding box center [255, 78] width 511 height 283
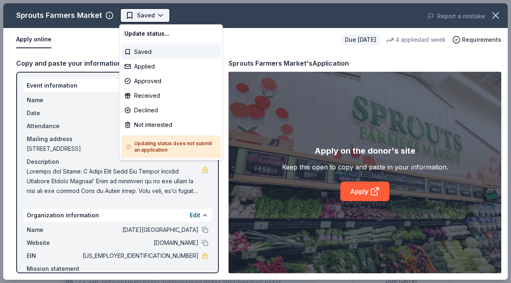
scroll to position [0, 0]
click at [149, 64] on div "Applied" at bounding box center [171, 66] width 100 height 15
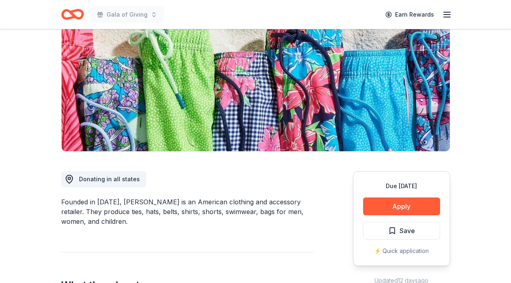
scroll to position [122, 0]
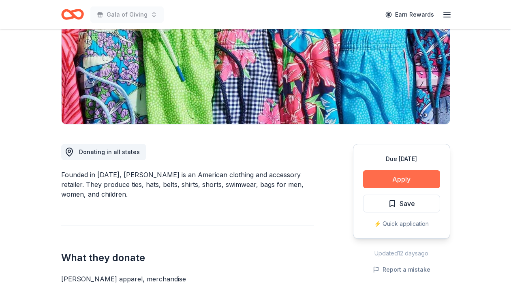
click at [385, 178] on button "Apply" at bounding box center [401, 179] width 77 height 18
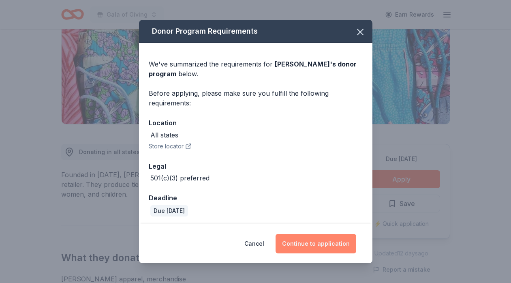
click at [299, 242] on button "Continue to application" at bounding box center [315, 243] width 81 height 19
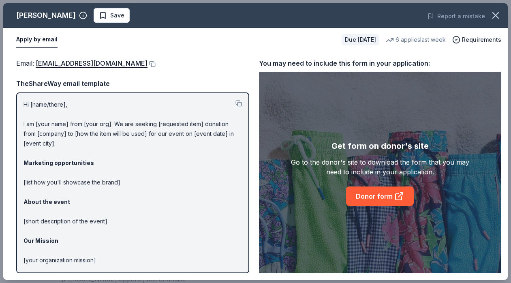
drag, startPoint x: 132, startPoint y: 63, endPoint x: 78, endPoint y: 38, distance: 59.8
click at [78, 38] on div "Vineyard Vines Save Report a mistake Apply by email Due in 85 days 6 applies la…" at bounding box center [255, 141] width 504 height 276
click at [98, 20] on button "Save" at bounding box center [112, 15] width 36 height 15
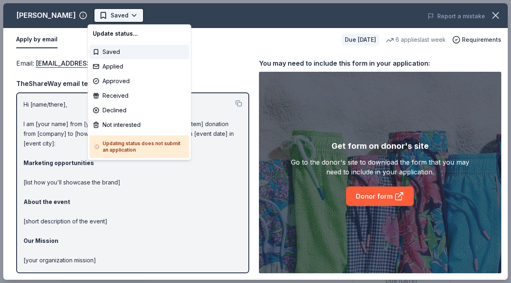
click at [128, 14] on body "Gala of Giving Earn Rewards Due in 85 days Share Vineyard Vines New 6 applies l…" at bounding box center [255, 141] width 511 height 283
click at [128, 66] on div "Applied" at bounding box center [139, 66] width 100 height 15
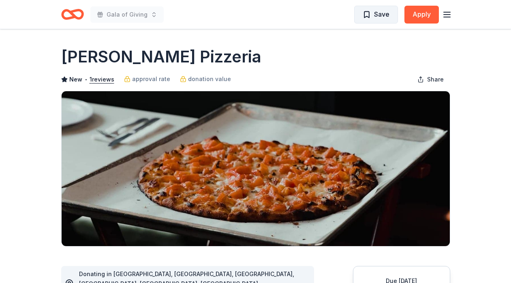
click at [373, 16] on span "Save" at bounding box center [375, 14] width 27 height 11
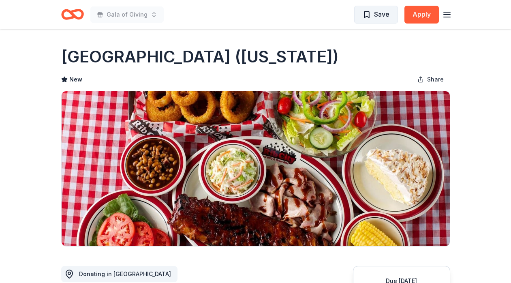
click at [375, 16] on span "Save" at bounding box center [381, 14] width 15 height 11
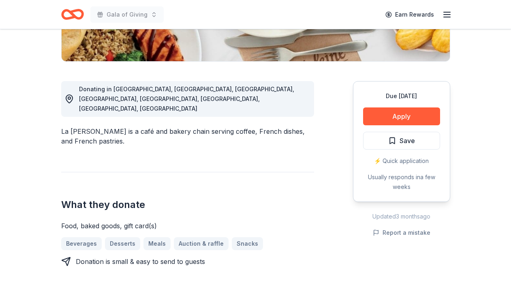
scroll to position [208, 0]
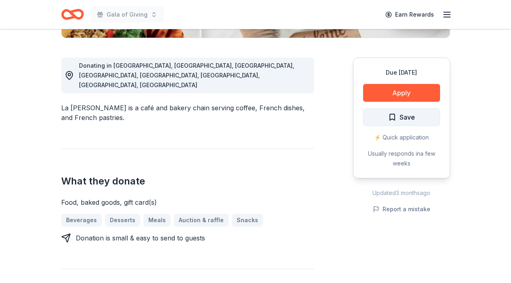
click at [395, 117] on span "Save" at bounding box center [401, 117] width 27 height 11
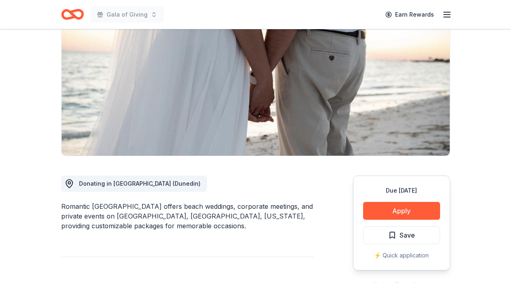
scroll to position [116, 0]
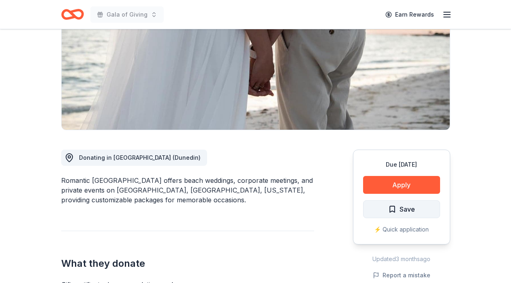
click at [390, 205] on span "Save" at bounding box center [401, 209] width 27 height 11
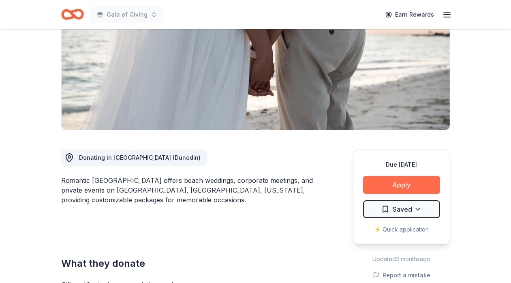
click at [392, 184] on button "Apply" at bounding box center [401, 185] width 77 height 18
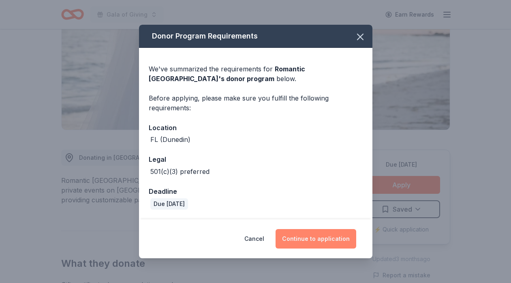
click at [307, 242] on button "Continue to application" at bounding box center [315, 238] width 81 height 19
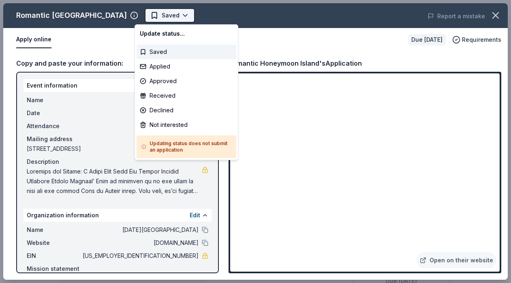
click at [179, 15] on html "Gala of Giving Earn Rewards Due in 131 days Share Romantic Honeymoon Island New…" at bounding box center [255, 141] width 511 height 283
click at [158, 63] on div "Applied" at bounding box center [186, 66] width 100 height 15
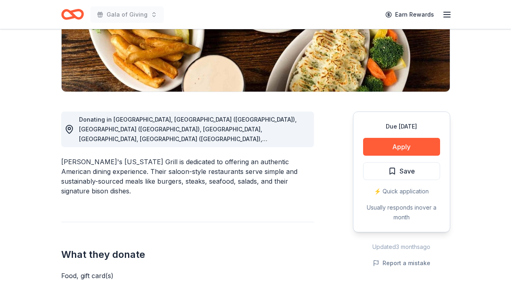
scroll to position [196, 0]
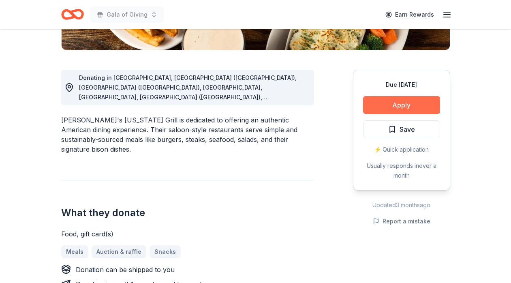
click at [388, 107] on button "Apply" at bounding box center [401, 105] width 77 height 18
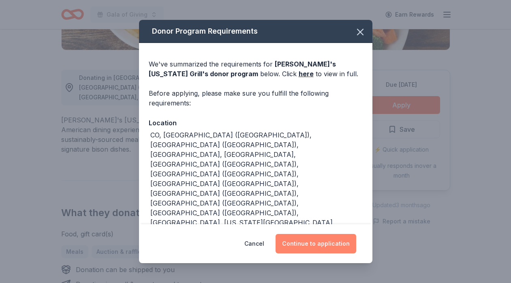
click at [309, 251] on button "Continue to application" at bounding box center [315, 243] width 81 height 19
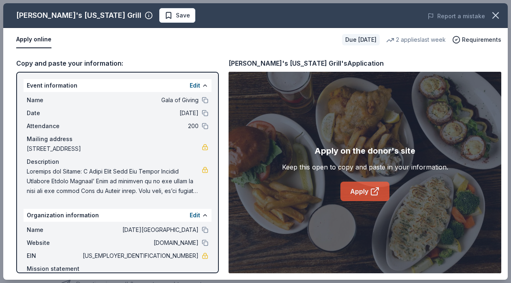
click at [360, 194] on link "Apply" at bounding box center [364, 190] width 49 height 19
click at [176, 18] on span "Save" at bounding box center [183, 16] width 14 height 10
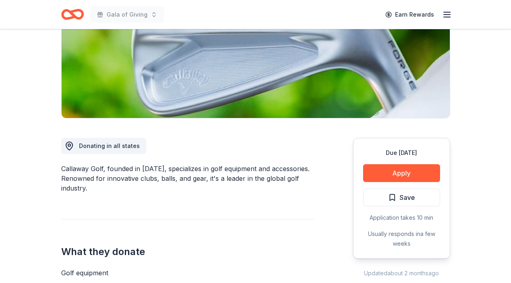
scroll to position [192, 0]
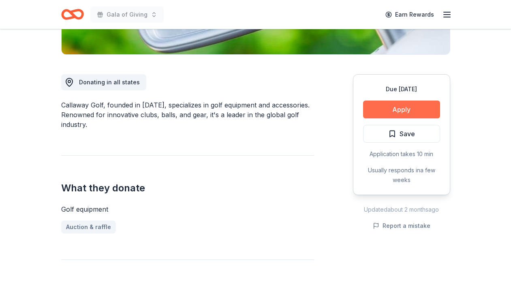
click at [370, 113] on button "Apply" at bounding box center [401, 109] width 77 height 18
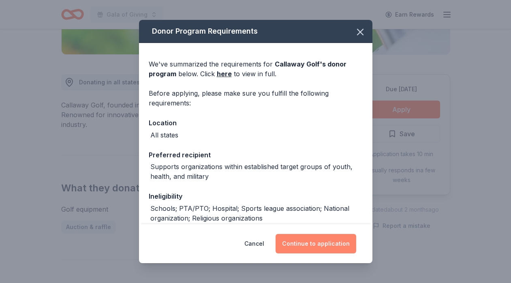
click at [315, 239] on button "Continue to application" at bounding box center [315, 243] width 81 height 19
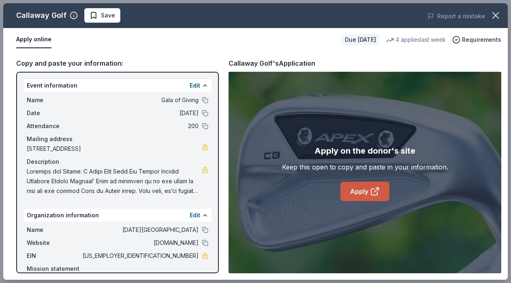
click at [364, 186] on link "Apply" at bounding box center [364, 190] width 49 height 19
click at [96, 9] on button "Save" at bounding box center [102, 15] width 36 height 15
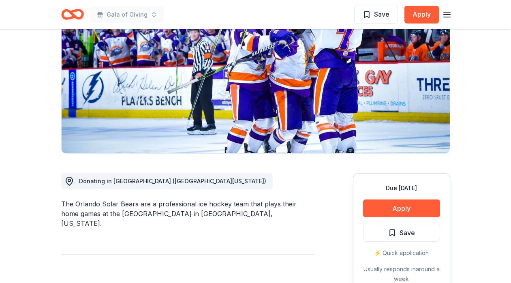
scroll to position [124, 0]
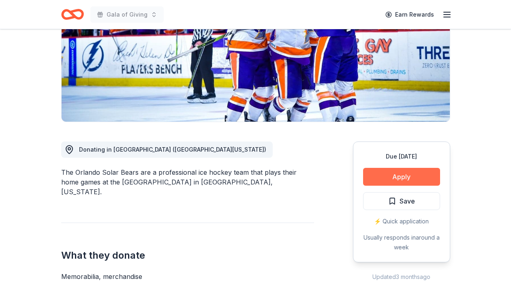
click at [400, 178] on button "Apply" at bounding box center [401, 177] width 77 height 18
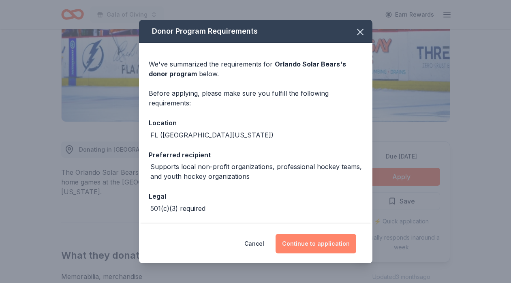
click at [294, 244] on button "Continue to application" at bounding box center [315, 243] width 81 height 19
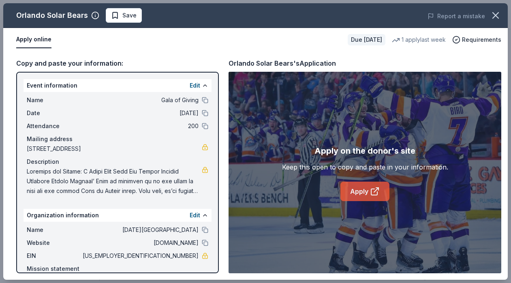
click at [359, 187] on link "Apply" at bounding box center [364, 190] width 49 height 19
click at [119, 20] on span "Save" at bounding box center [124, 16] width 26 height 10
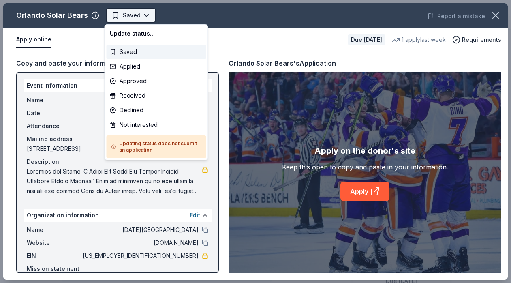
click at [140, 17] on body "Gala of Giving Earn Rewards Due in 117 days Share Orlando Solar Bears New • 2 r…" at bounding box center [255, 141] width 511 height 283
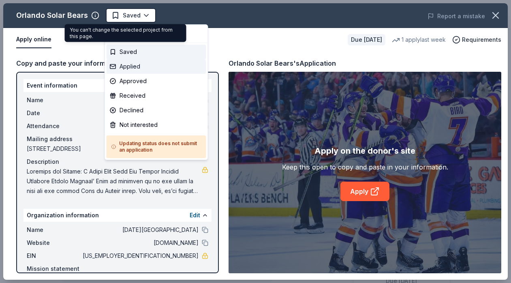
click at [126, 64] on div "Applied" at bounding box center [157, 66] width 100 height 15
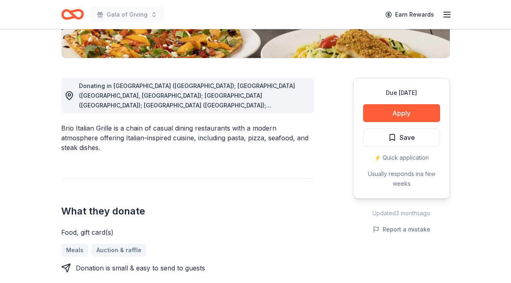
scroll to position [220, 0]
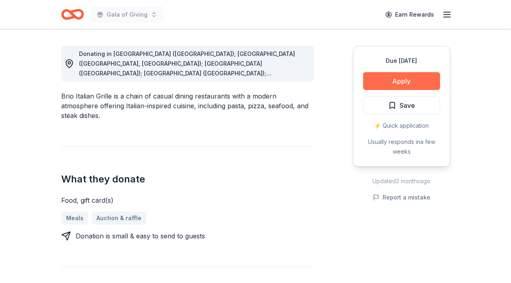
click at [406, 79] on button "Apply" at bounding box center [401, 81] width 77 height 18
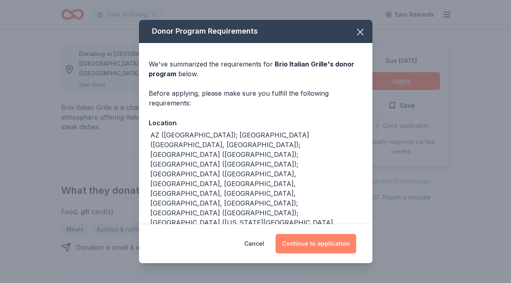
click at [298, 247] on button "Continue to application" at bounding box center [315, 243] width 81 height 19
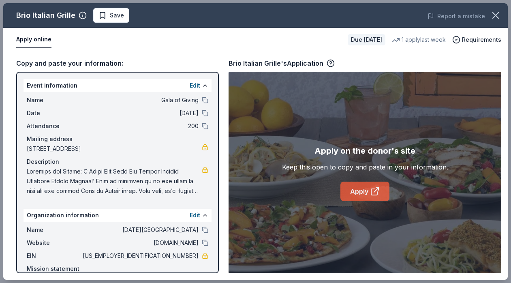
click at [359, 194] on link "Apply" at bounding box center [364, 190] width 49 height 19
click at [103, 17] on span "Save" at bounding box center [111, 16] width 26 height 10
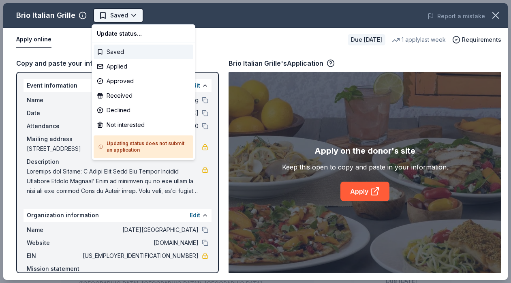
scroll to position [0, 0]
click at [122, 63] on div "Applied" at bounding box center [144, 66] width 100 height 15
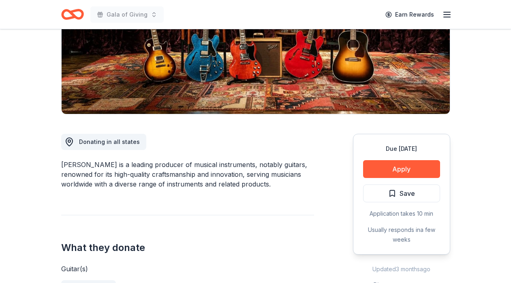
scroll to position [144, 0]
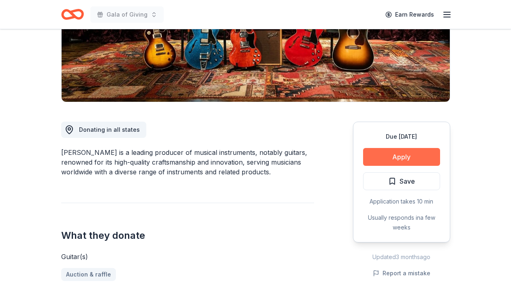
click at [379, 156] on button "Apply" at bounding box center [401, 157] width 77 height 18
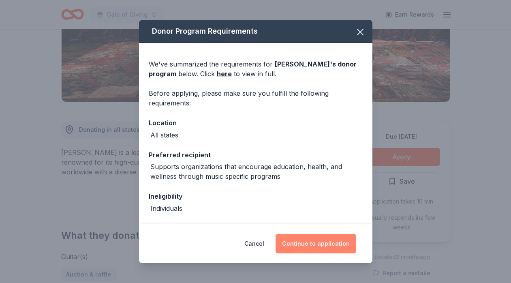
click at [316, 242] on button "Continue to application" at bounding box center [315, 243] width 81 height 19
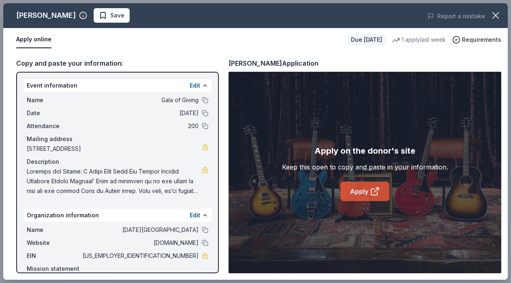
click at [352, 196] on link "Apply" at bounding box center [364, 190] width 49 height 19
click at [99, 16] on span "Save" at bounding box center [112, 16] width 26 height 10
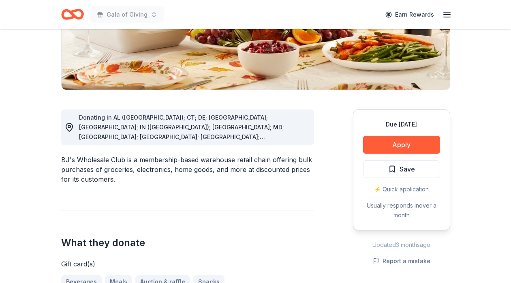
scroll to position [194, 0]
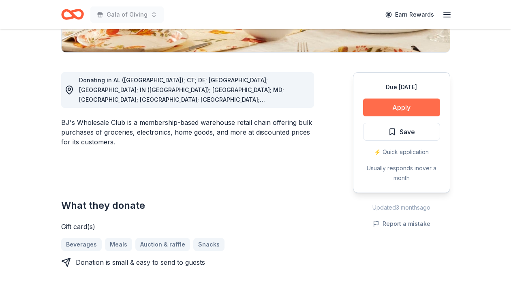
click at [383, 111] on button "Apply" at bounding box center [401, 107] width 77 height 18
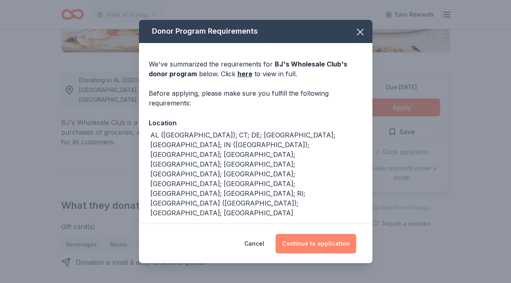
click at [312, 234] on button "Continue to application" at bounding box center [315, 243] width 81 height 19
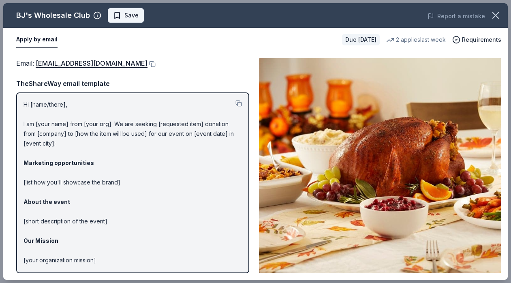
click at [113, 18] on span "Save" at bounding box center [126, 16] width 26 height 10
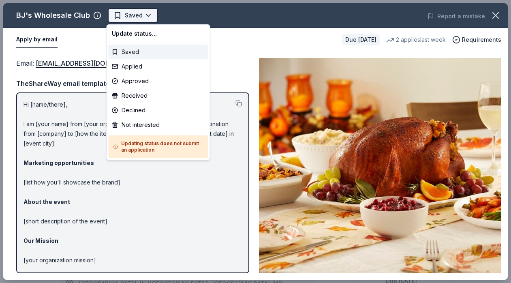
scroll to position [0, 0]
click at [136, 65] on div "Applied" at bounding box center [159, 66] width 100 height 15
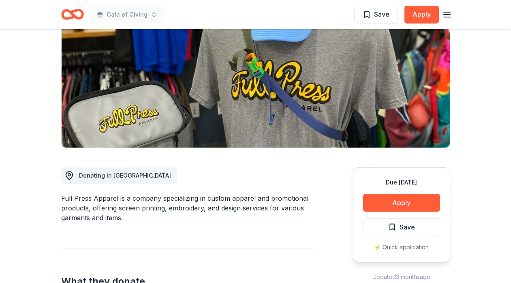
scroll to position [124, 0]
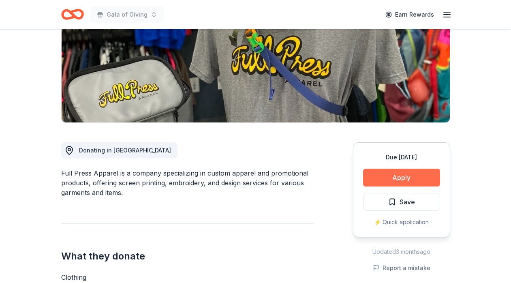
click at [392, 177] on button "Apply" at bounding box center [401, 177] width 77 height 18
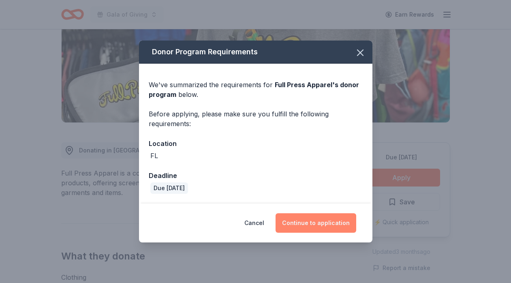
click at [316, 221] on button "Continue to application" at bounding box center [315, 222] width 81 height 19
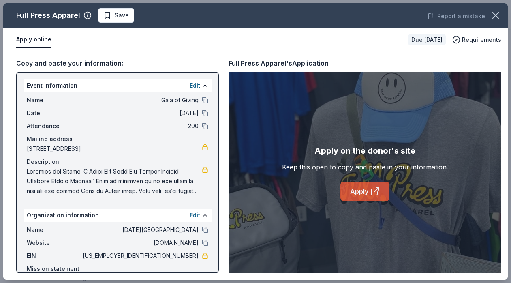
click at [367, 192] on link "Apply" at bounding box center [364, 190] width 49 height 19
click at [128, 16] on button "Save" at bounding box center [116, 15] width 36 height 15
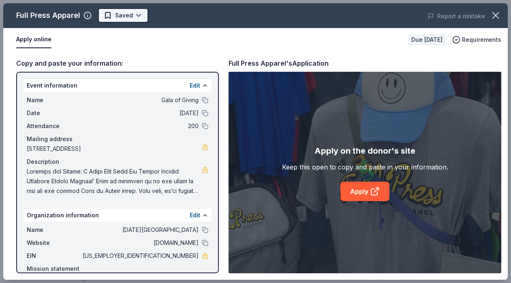
click at [140, 15] on body "Gala of Giving Earn Rewards Due [DATE] Share Full Press Apparel New Share Donat…" at bounding box center [255, 17] width 511 height 283
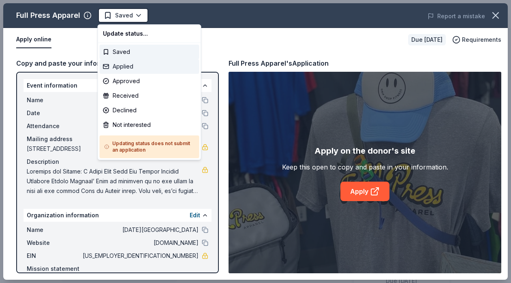
click at [131, 68] on div "Applied" at bounding box center [150, 66] width 100 height 15
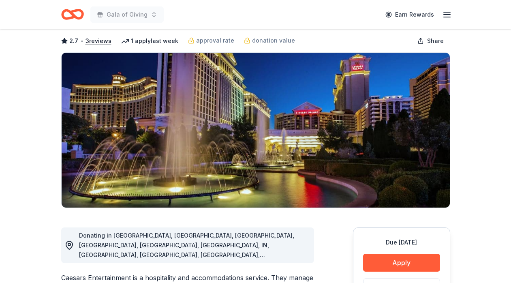
scroll to position [88, 0]
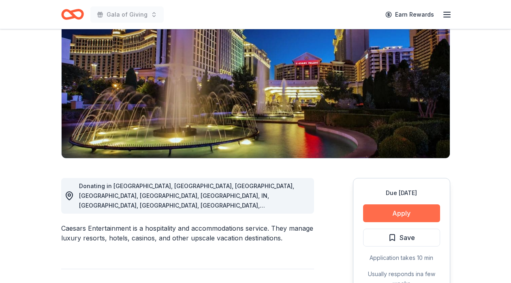
click at [399, 215] on button "Apply" at bounding box center [401, 213] width 77 height 18
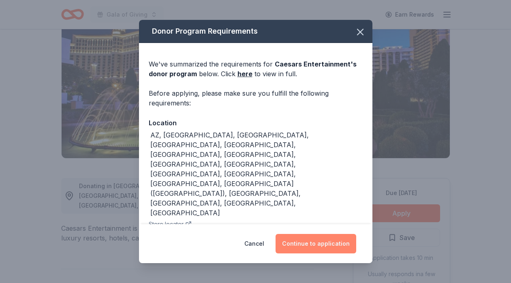
click at [308, 245] on button "Continue to application" at bounding box center [315, 243] width 81 height 19
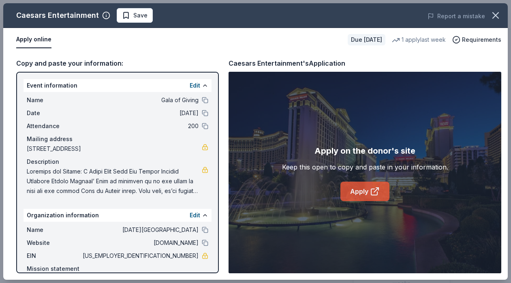
click at [367, 192] on link "Apply" at bounding box center [364, 190] width 49 height 19
click at [133, 18] on span "Save" at bounding box center [140, 16] width 14 height 10
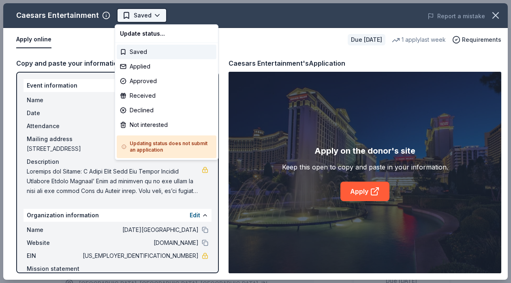
click at [158, 15] on body "Gala of Giving Earn Rewards Due in 55 days Share Caesars Entertainment 2.7 • 3 …" at bounding box center [255, 141] width 511 height 283
click at [136, 68] on div "Applied" at bounding box center [167, 66] width 100 height 15
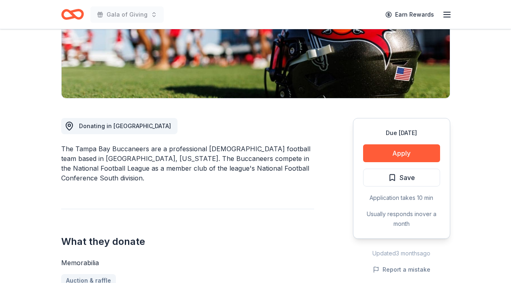
scroll to position [183, 0]
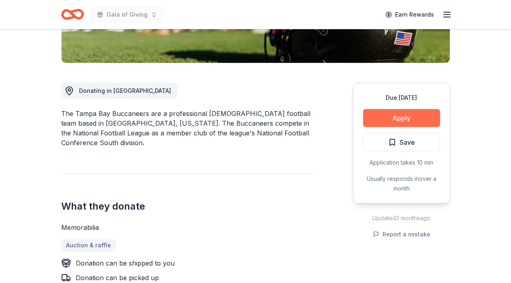
click at [409, 120] on button "Apply" at bounding box center [401, 118] width 77 height 18
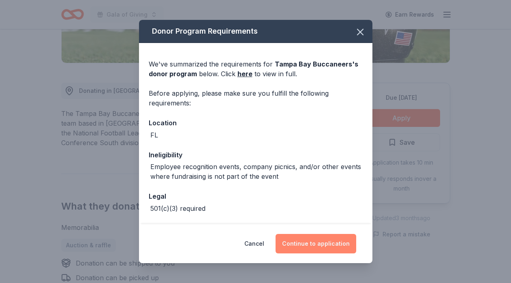
click at [317, 245] on button "Continue to application" at bounding box center [315, 243] width 81 height 19
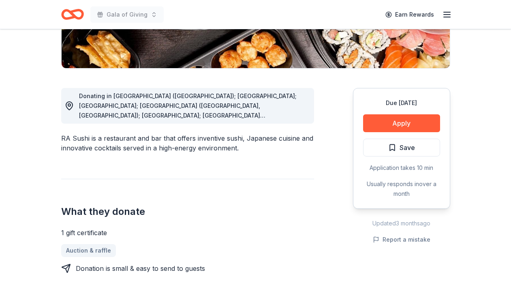
scroll to position [189, 0]
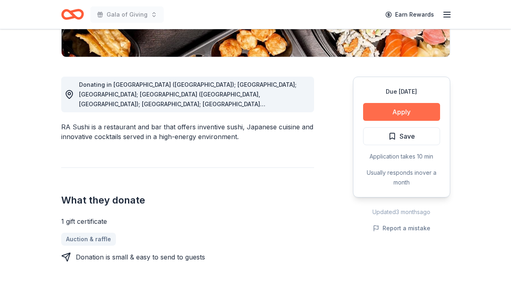
click at [390, 111] on button "Apply" at bounding box center [401, 112] width 77 height 18
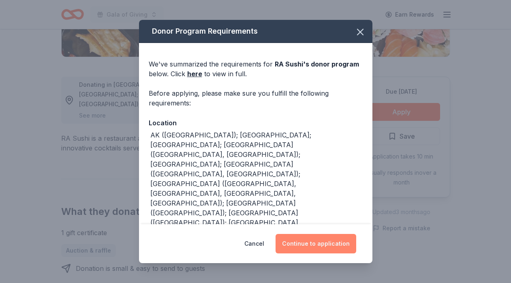
click at [310, 242] on button "Continue to application" at bounding box center [315, 243] width 81 height 19
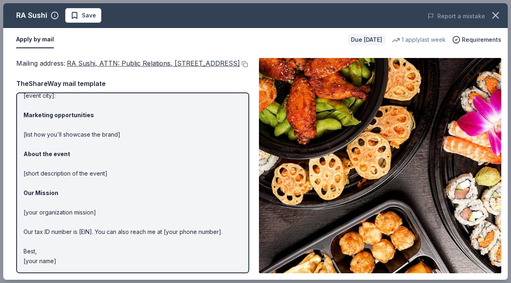
scroll to position [58, 0]
click at [240, 67] on button at bounding box center [244, 64] width 8 height 6
click at [79, 15] on span "Save" at bounding box center [83, 16] width 26 height 10
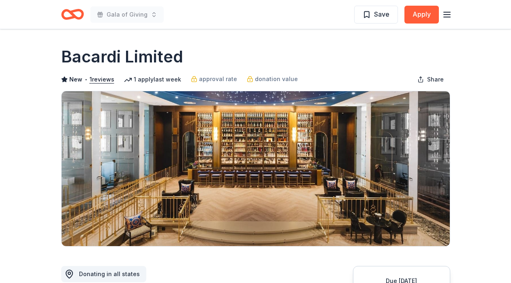
scroll to position [147, 0]
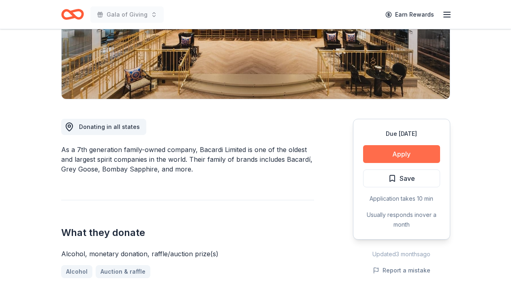
click at [391, 154] on button "Apply" at bounding box center [401, 154] width 77 height 18
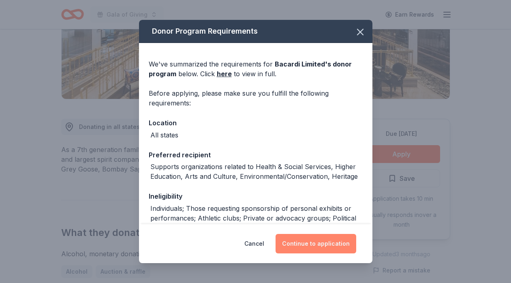
click at [314, 245] on button "Continue to application" at bounding box center [315, 243] width 81 height 19
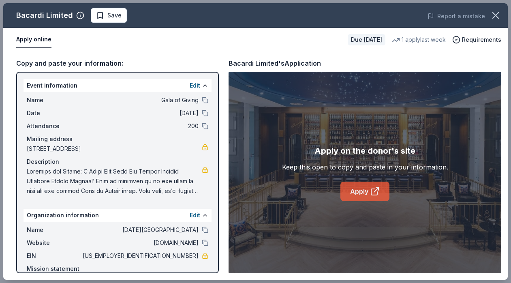
click at [352, 191] on link "Apply" at bounding box center [364, 190] width 49 height 19
click at [104, 17] on span "Save" at bounding box center [109, 16] width 26 height 10
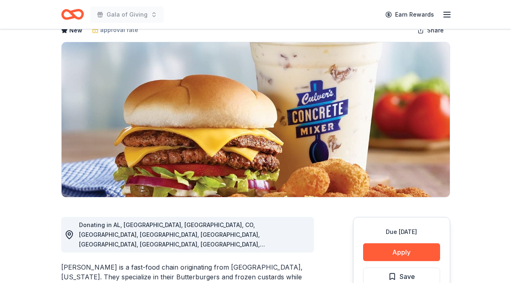
scroll to position [123, 0]
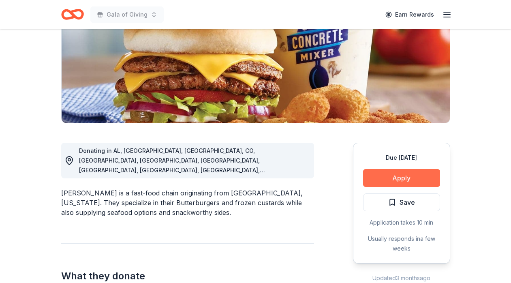
click at [387, 177] on button "Apply" at bounding box center [401, 178] width 77 height 18
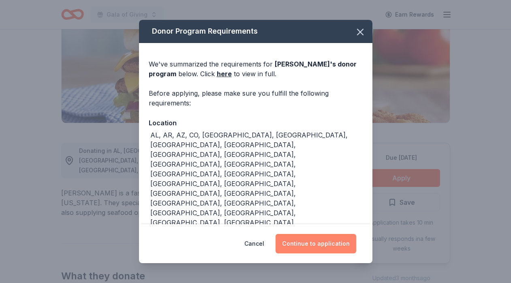
click at [327, 245] on button "Continue to application" at bounding box center [315, 243] width 81 height 19
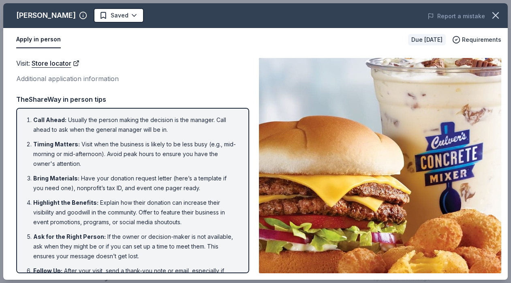
scroll to position [0, 0]
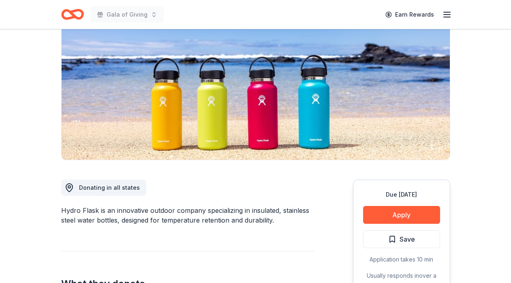
scroll to position [115, 0]
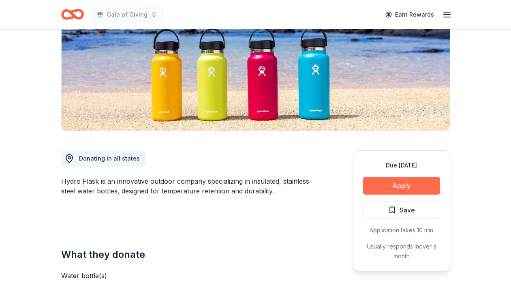
click at [410, 182] on button "Apply" at bounding box center [401, 186] width 77 height 18
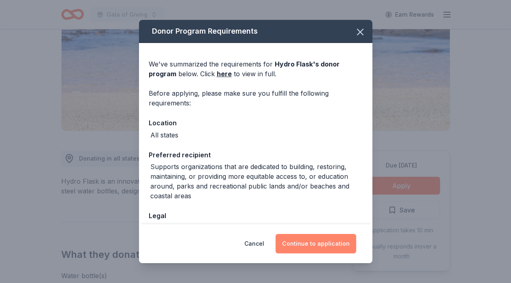
click at [322, 241] on button "Continue to application" at bounding box center [315, 243] width 81 height 19
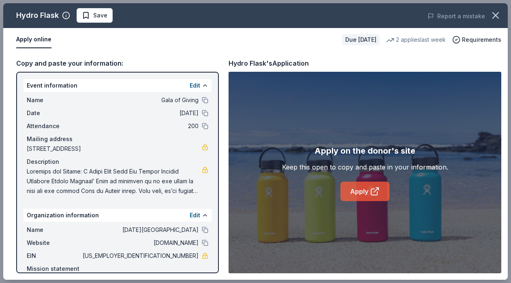
click at [352, 193] on link "Apply" at bounding box center [364, 190] width 49 height 19
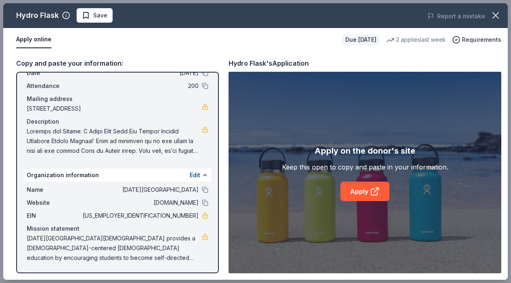
scroll to position [40, 0]
click at [88, 17] on span "Save" at bounding box center [95, 16] width 26 height 10
